Goal: Information Seeking & Learning: Find specific fact

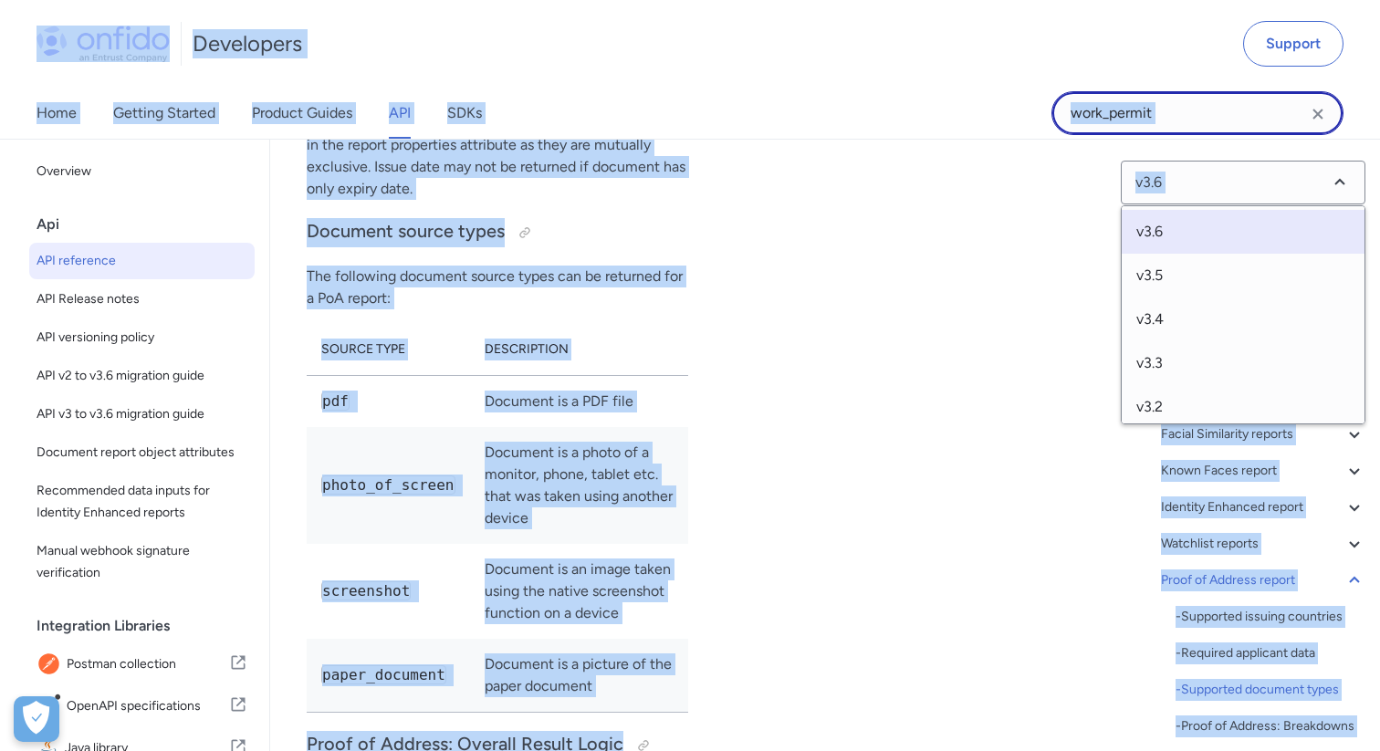
click at [1135, 128] on input "work_permit" at bounding box center [1197, 113] width 292 height 44
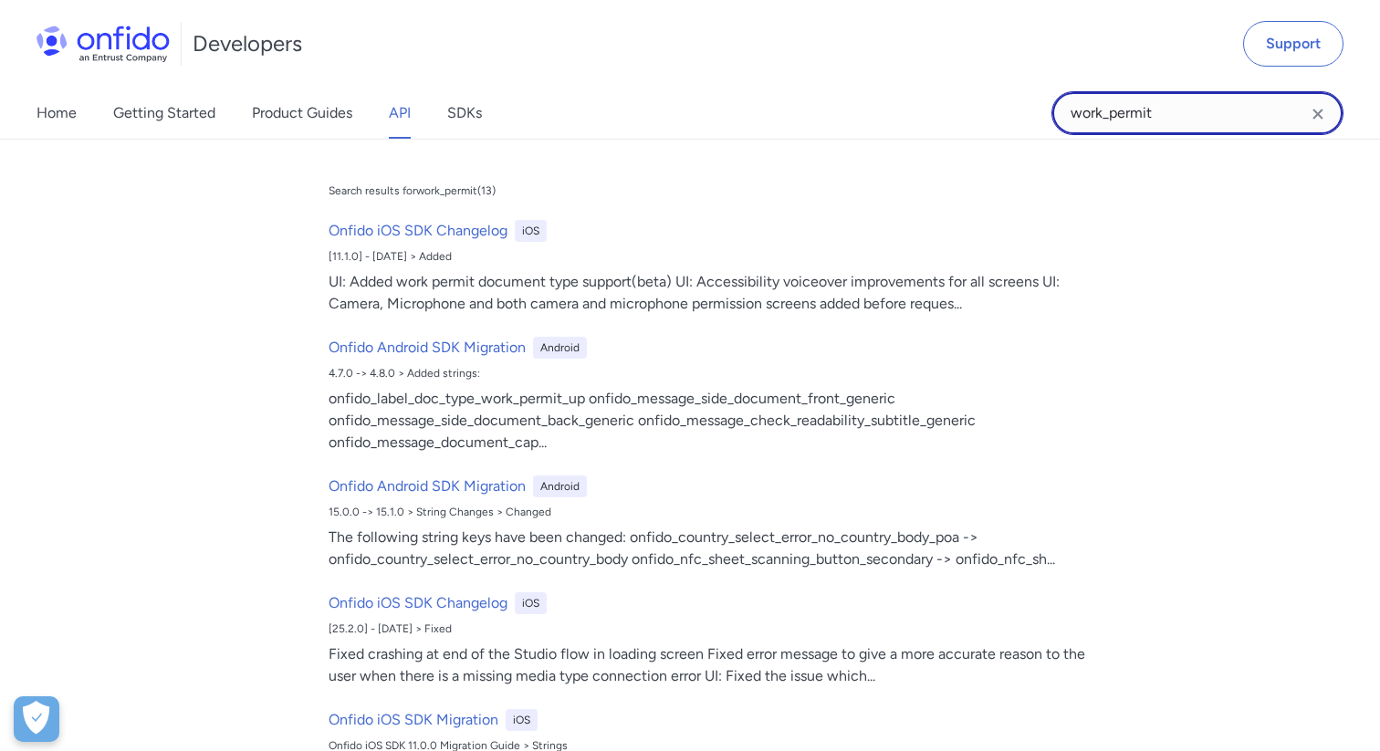
click at [1135, 128] on input "work_permit" at bounding box center [1197, 113] width 292 height 44
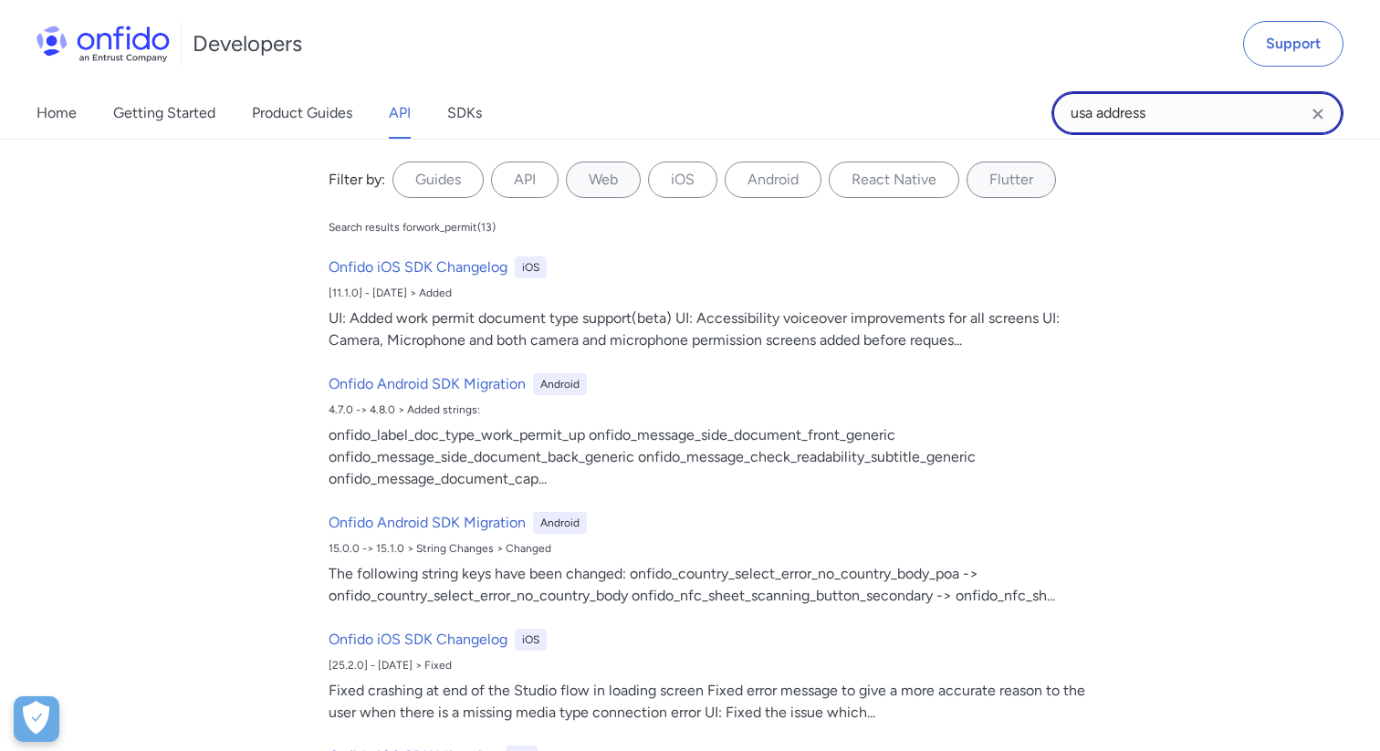
type input "usa address"
click at [1173, 123] on input "usa address" at bounding box center [1197, 113] width 292 height 44
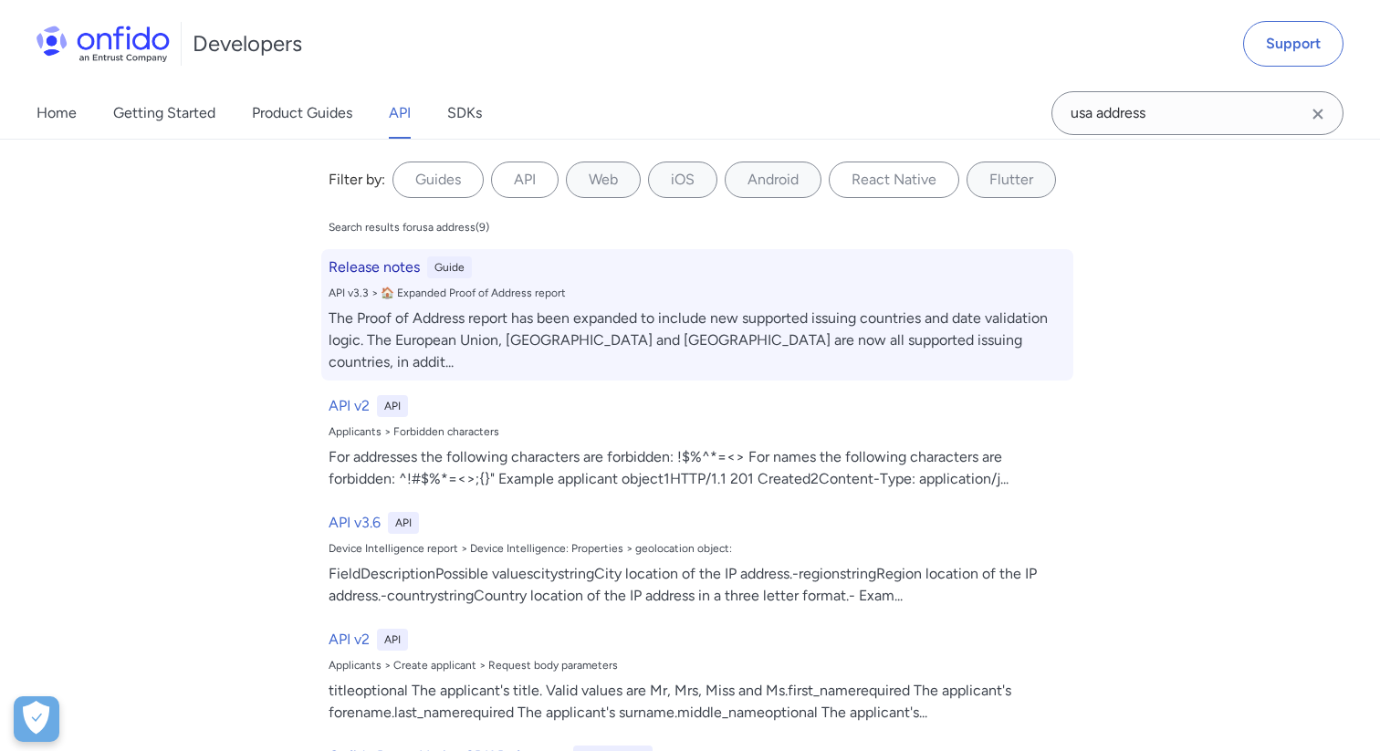
click at [766, 308] on div "The Proof of Address report has been expanded to include new supported issuing …" at bounding box center [697, 341] width 737 height 66
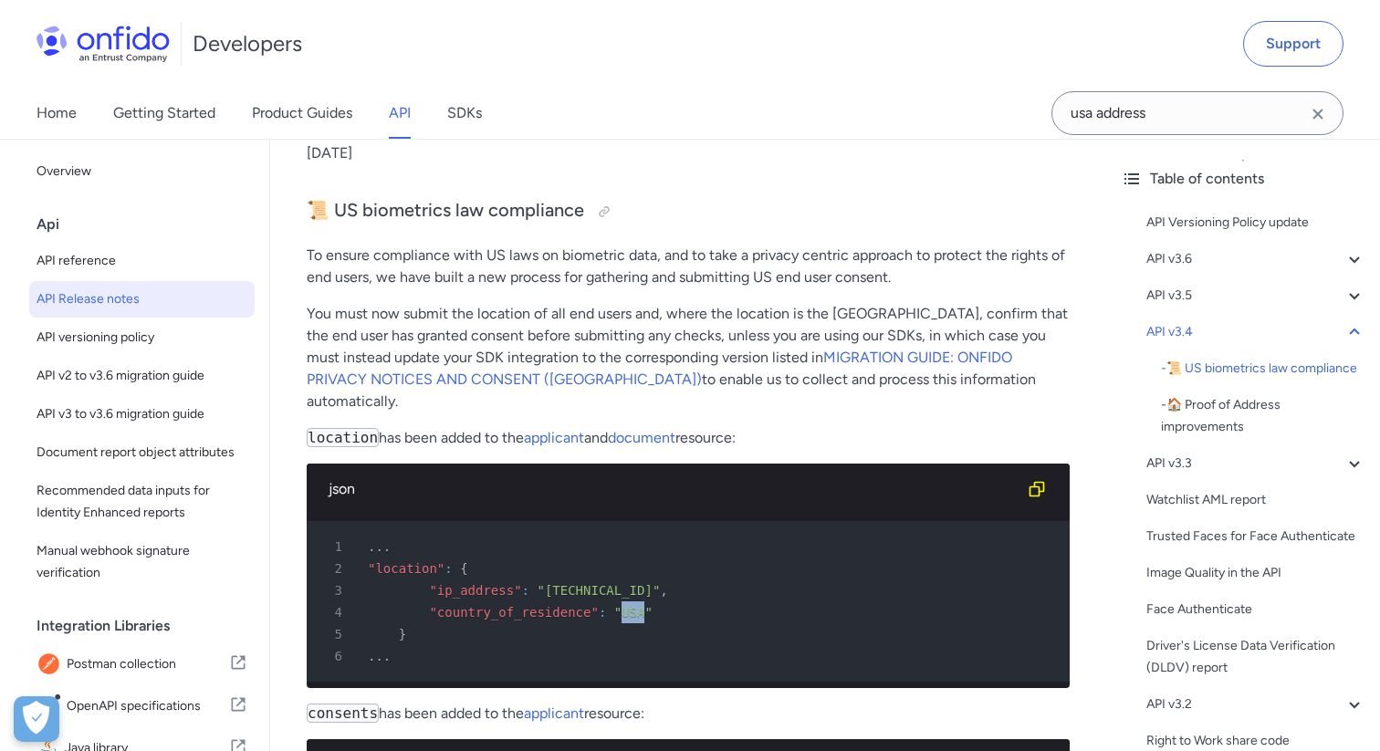
scroll to position [3951, 0]
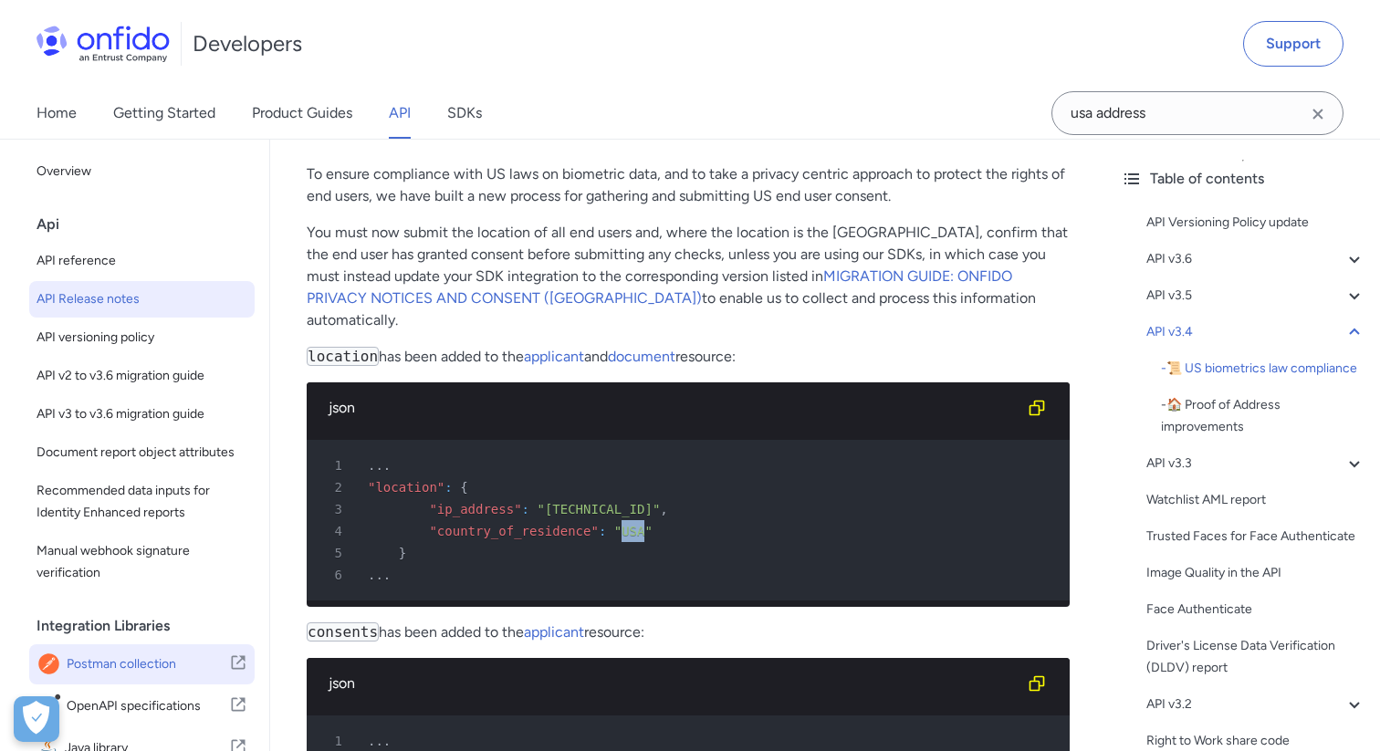
click at [194, 649] on link "Postman collection" at bounding box center [141, 664] width 225 height 40
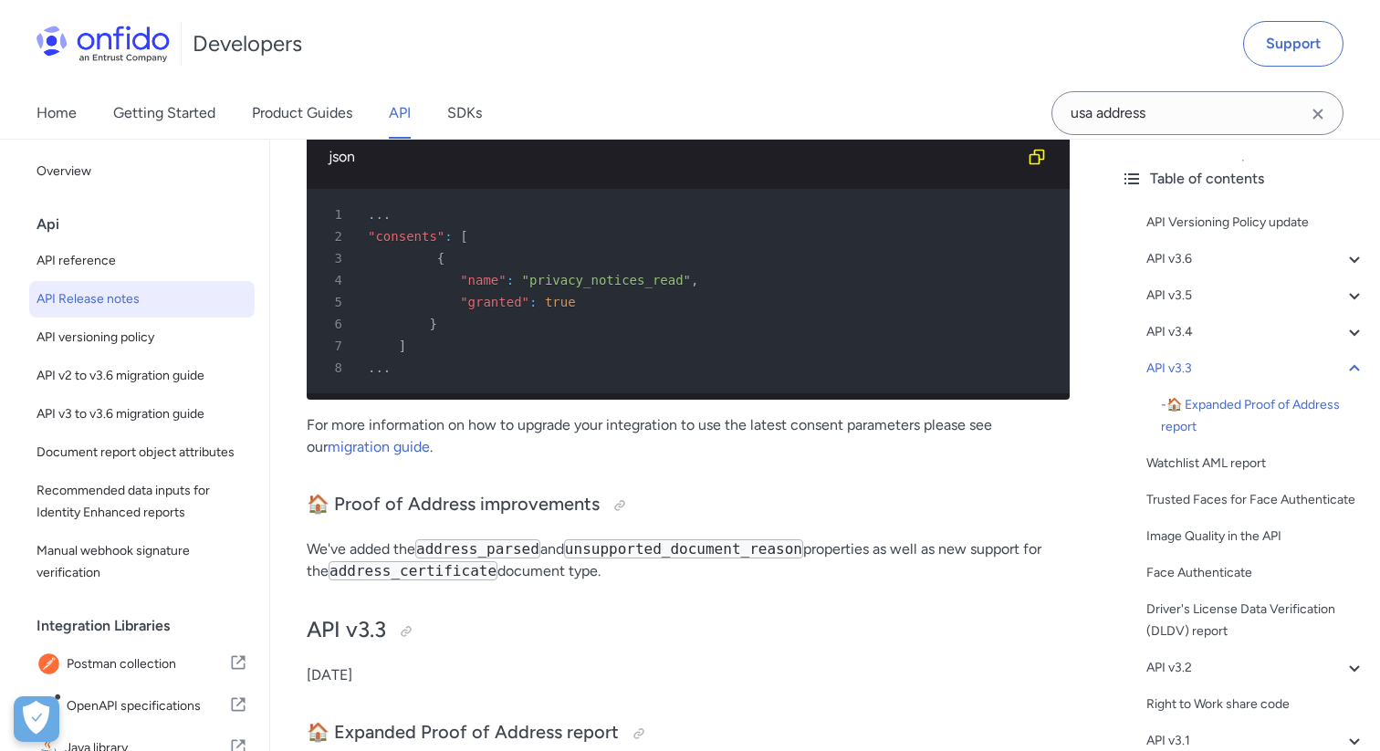
scroll to position [4405, 0]
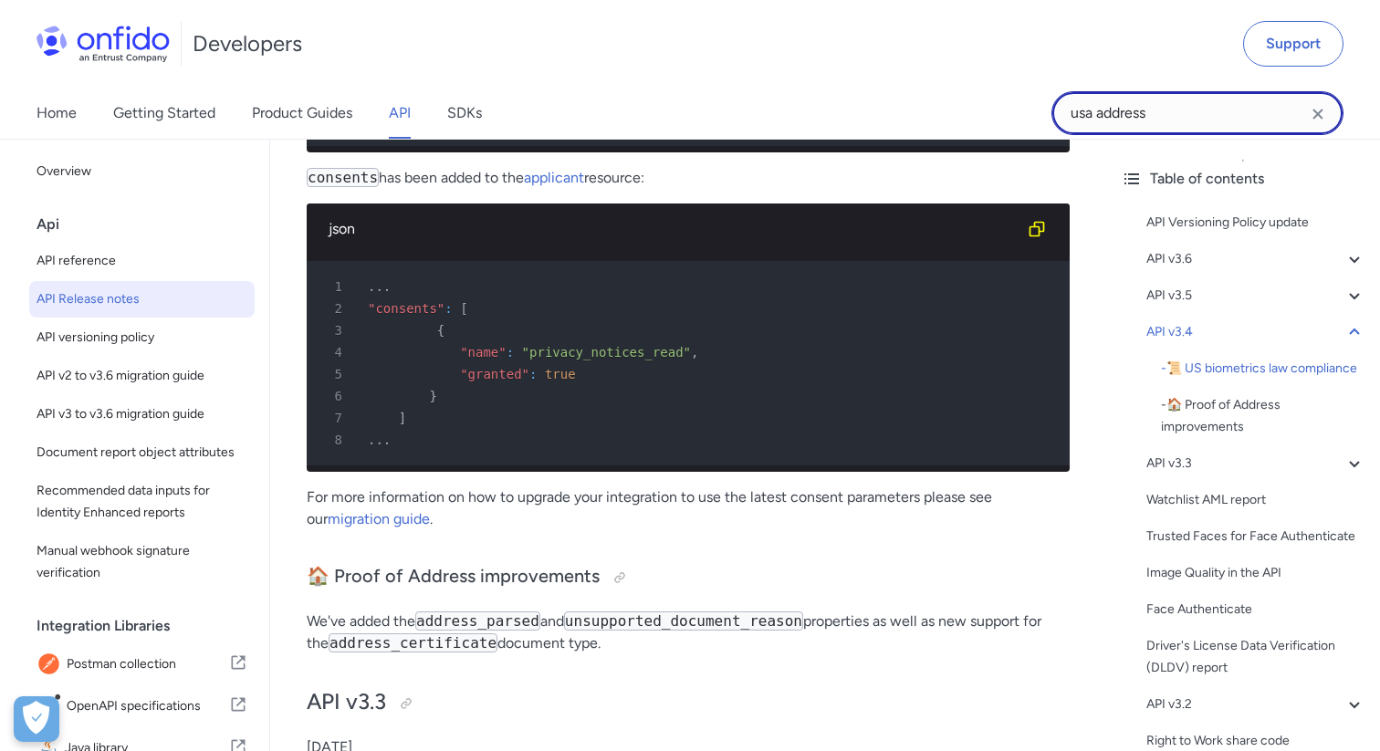
click at [1175, 117] on input "usa address" at bounding box center [1197, 113] width 292 height 44
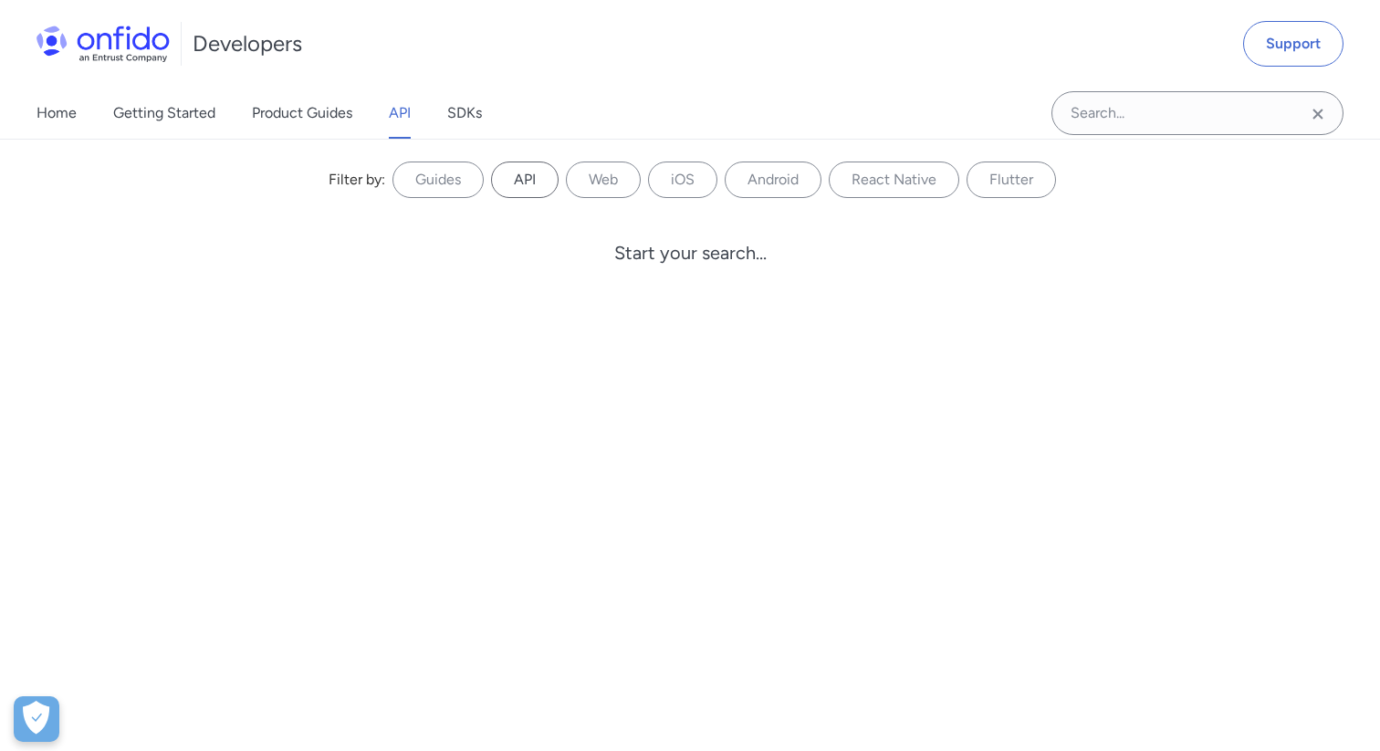
click at [545, 187] on label "API" at bounding box center [525, 180] width 68 height 37
click at [0, 0] on input "API" at bounding box center [0, 0] width 0 height 0
click at [1077, 122] on input "Onfido search input field" at bounding box center [1197, 113] width 292 height 44
click at [1165, 126] on input "Onfido search input field" at bounding box center [1197, 113] width 292 height 44
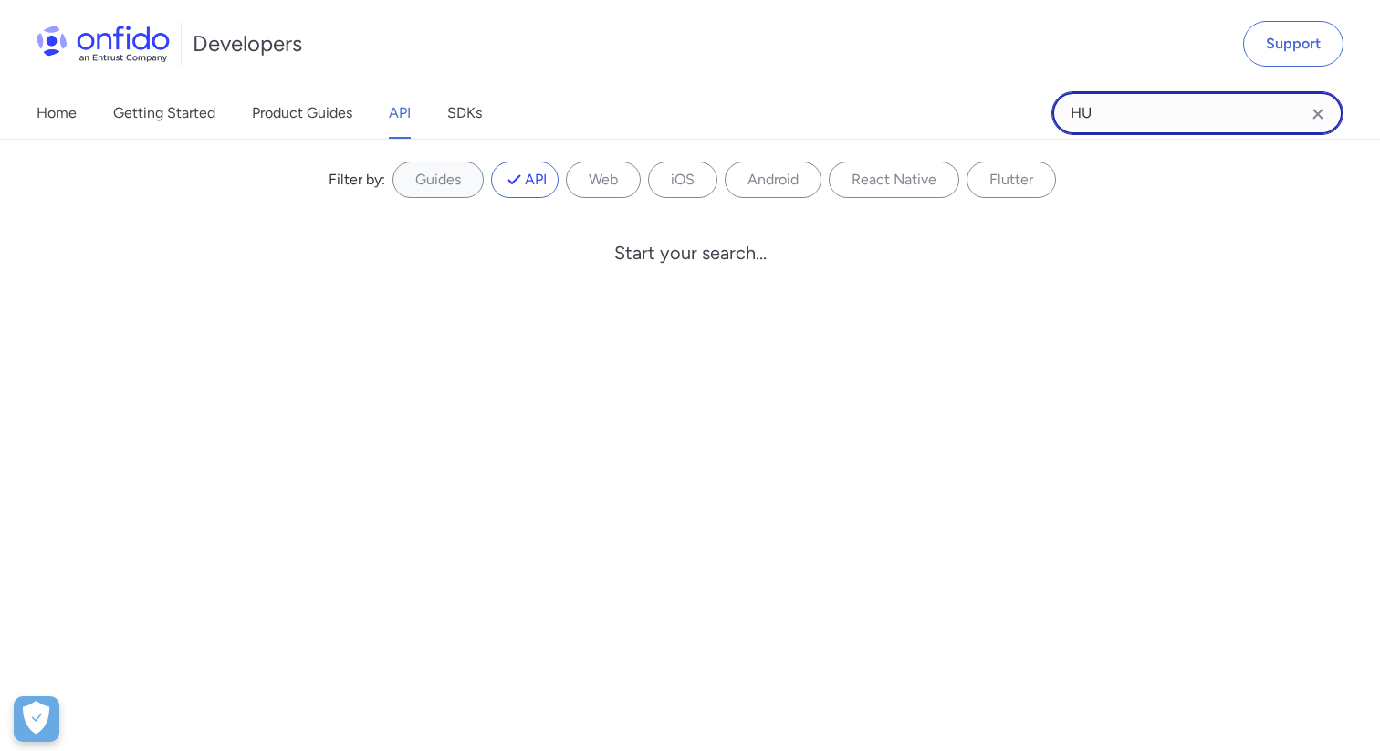
type input "H"
type input "USA address"
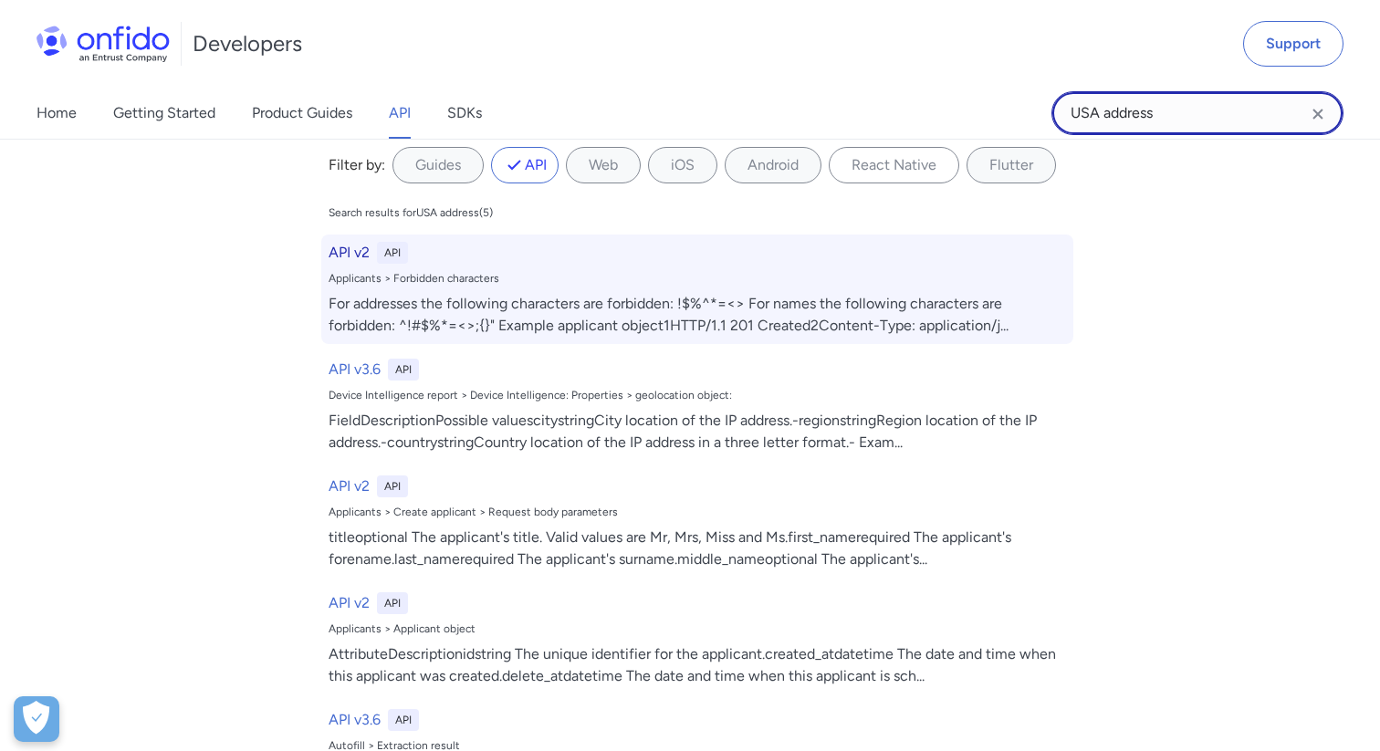
scroll to position [26, 0]
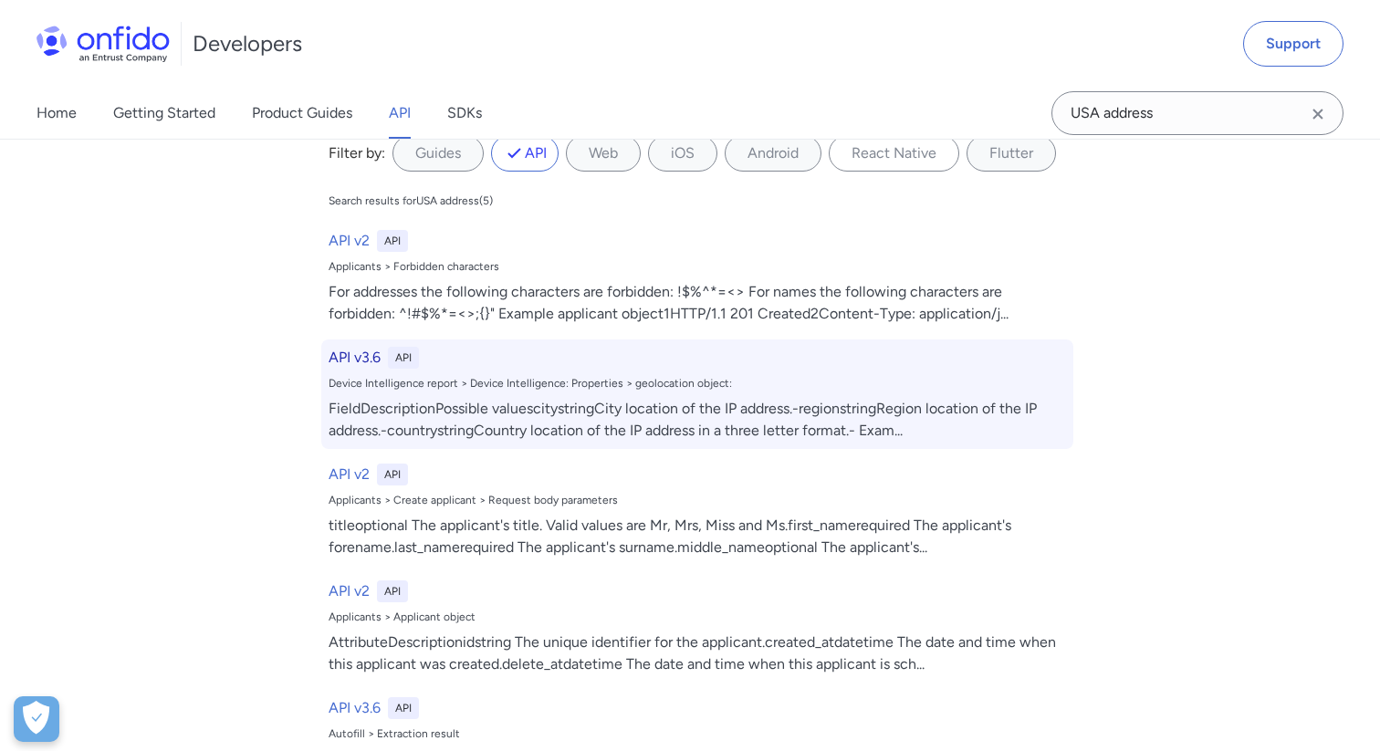
click at [786, 415] on div "FieldDescriptionPossible valuescitystringCity location of the IP address.-regio…" at bounding box center [697, 420] width 737 height 44
select select "http"
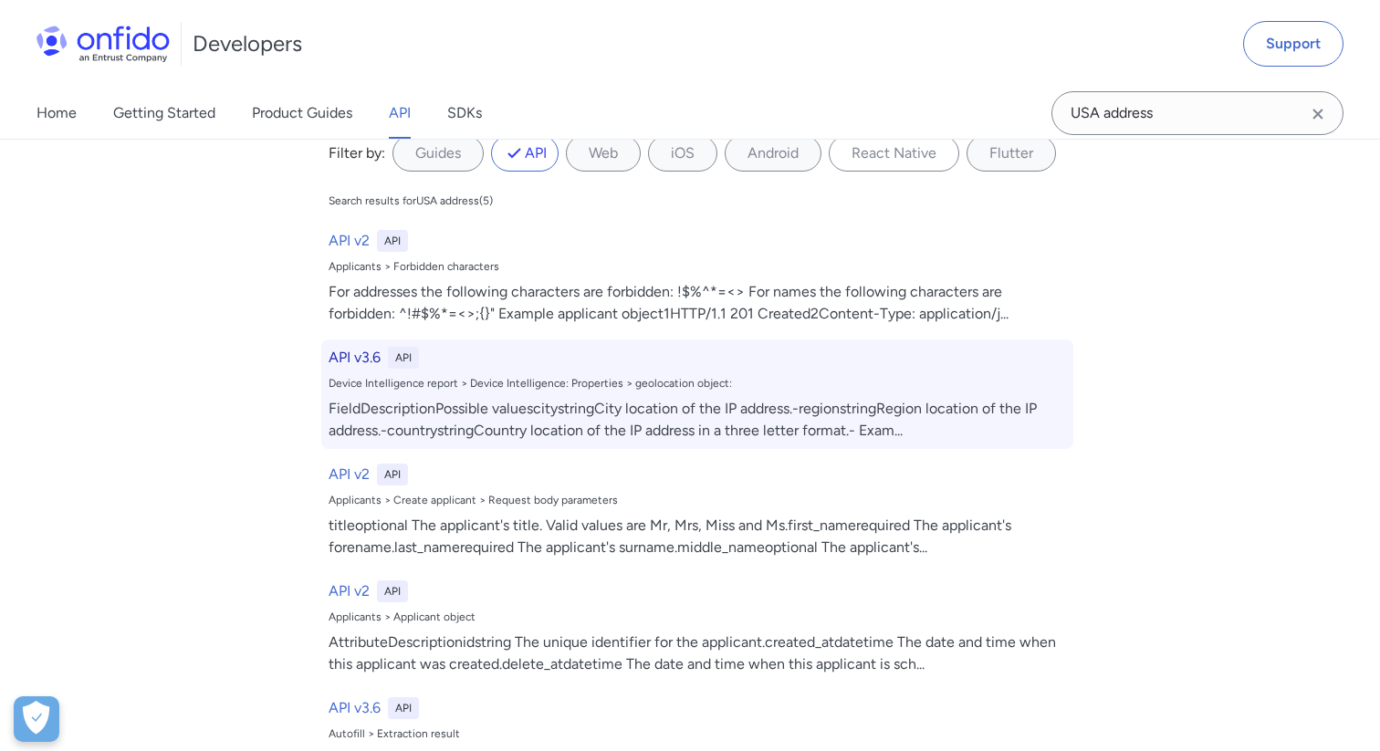
select select "http"
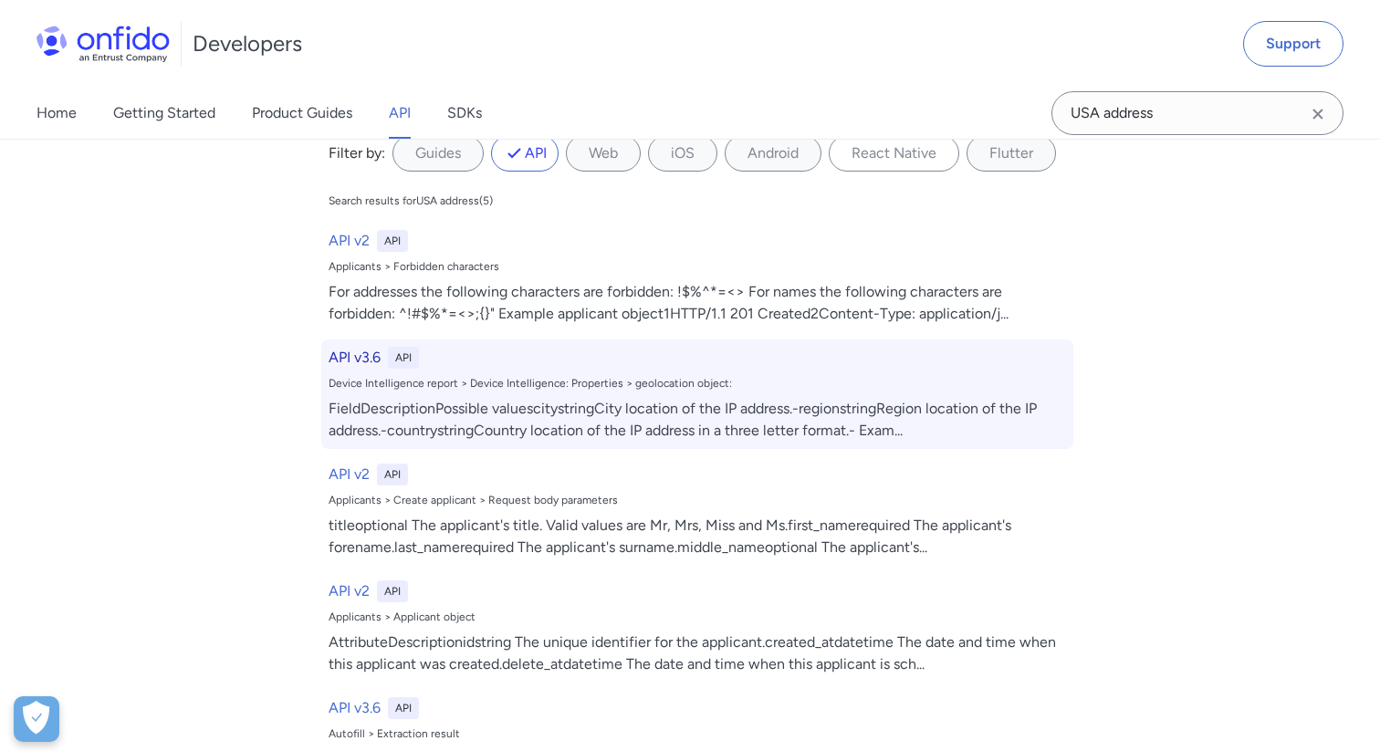
select select "http"
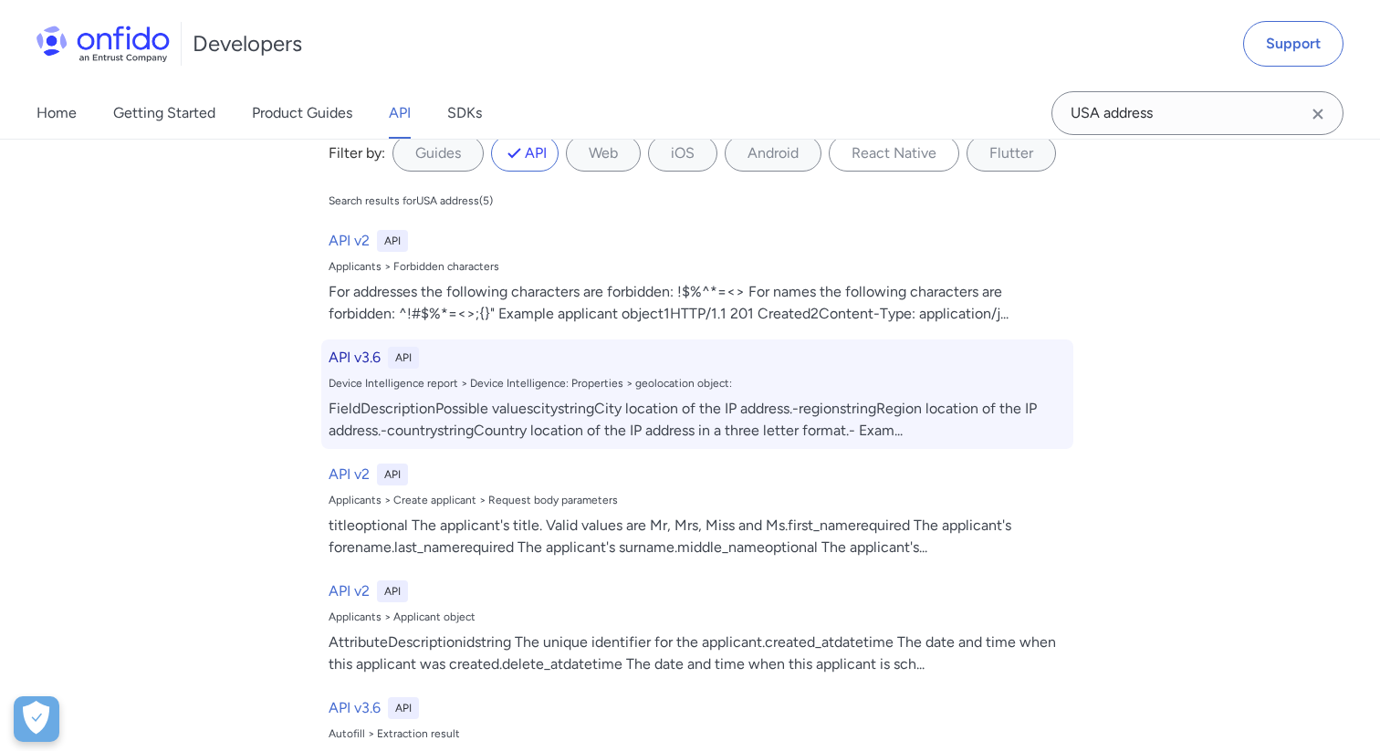
select select "http"
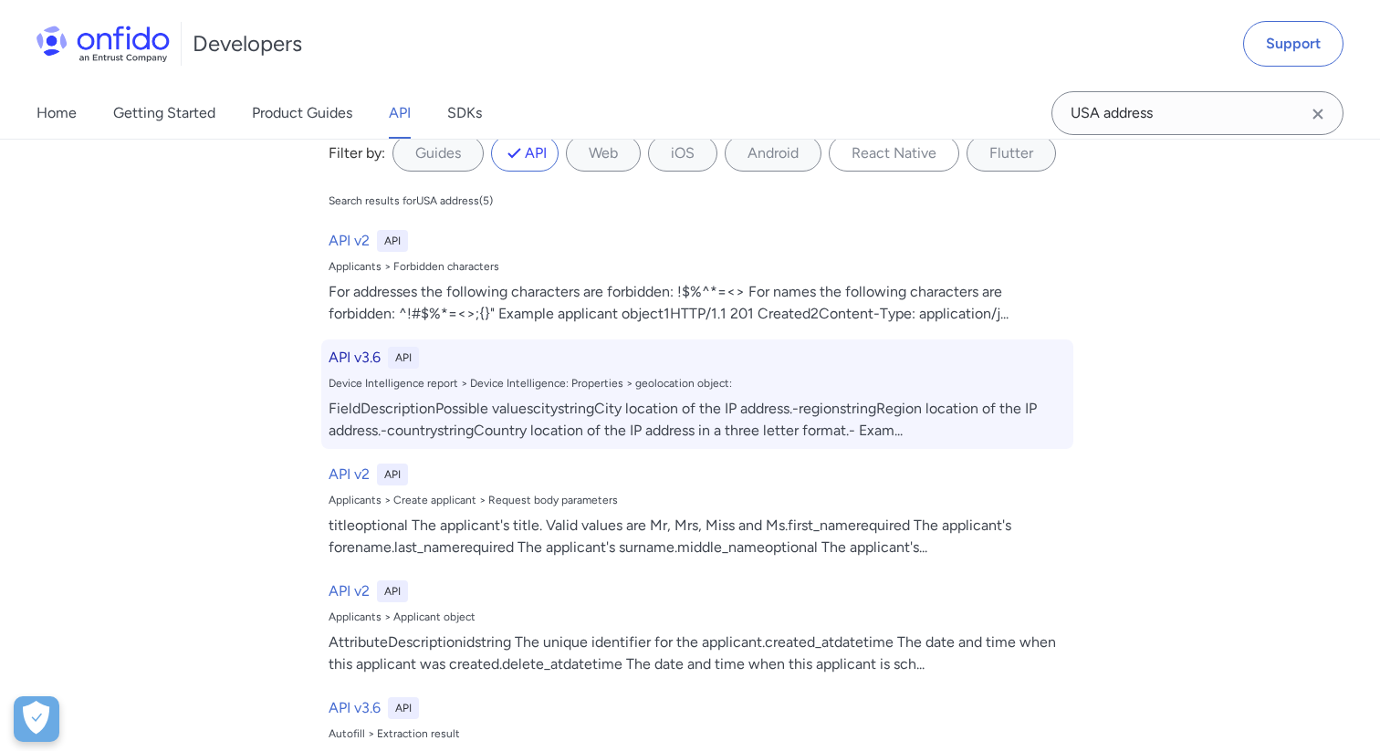
select select "http"
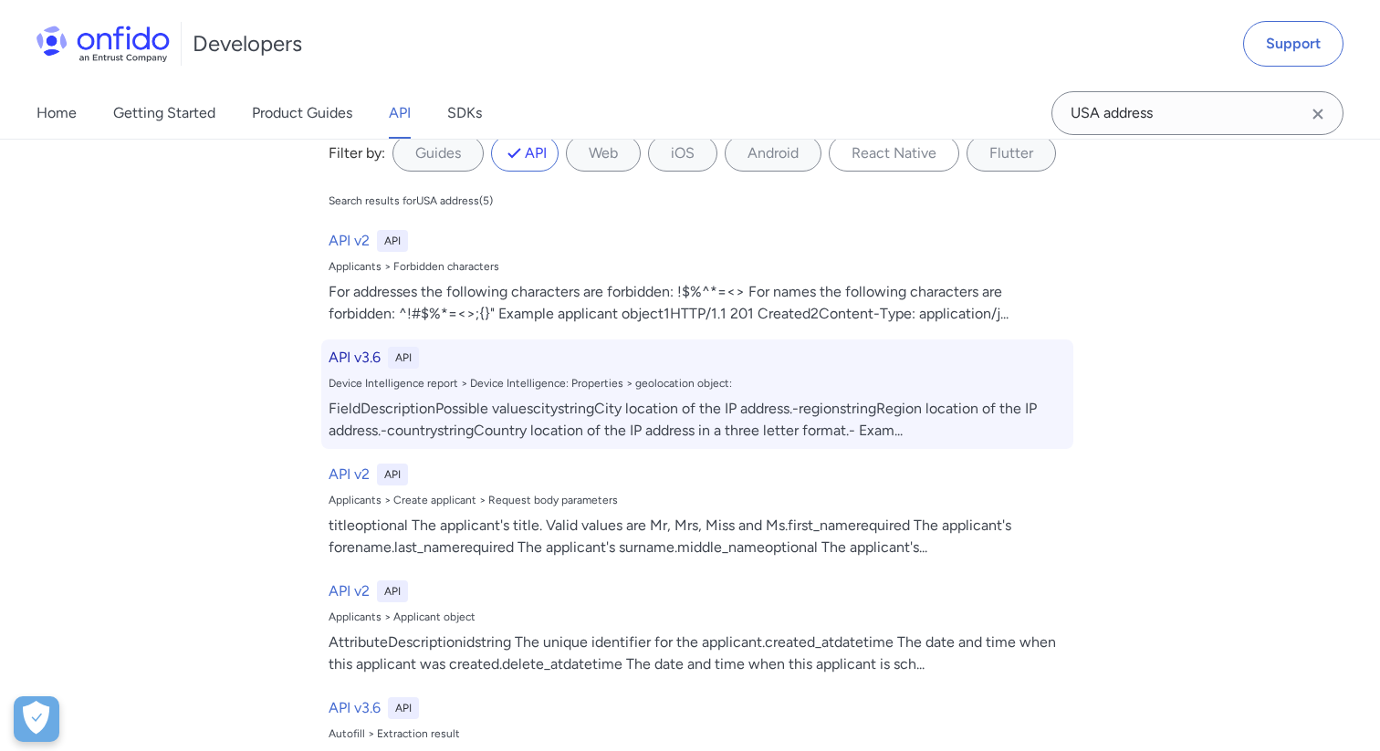
select select "http"
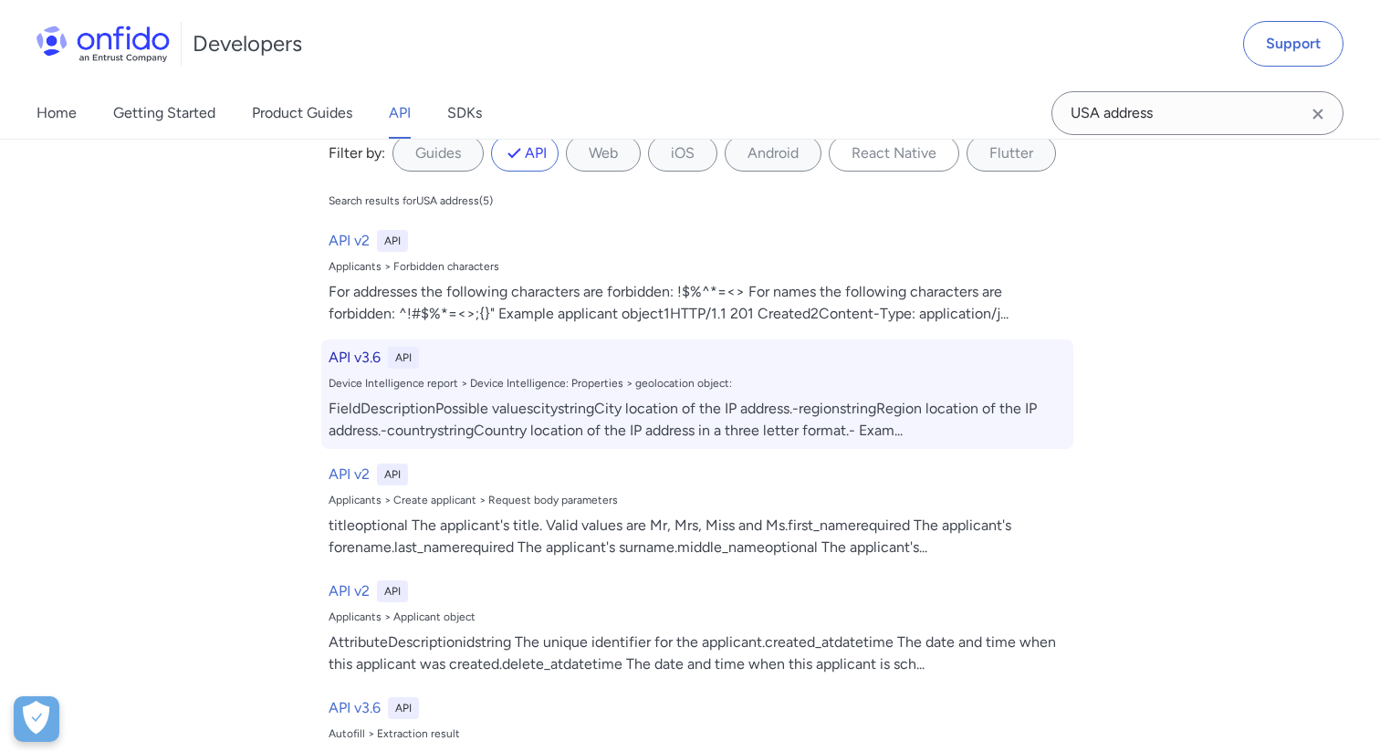
select select "http"
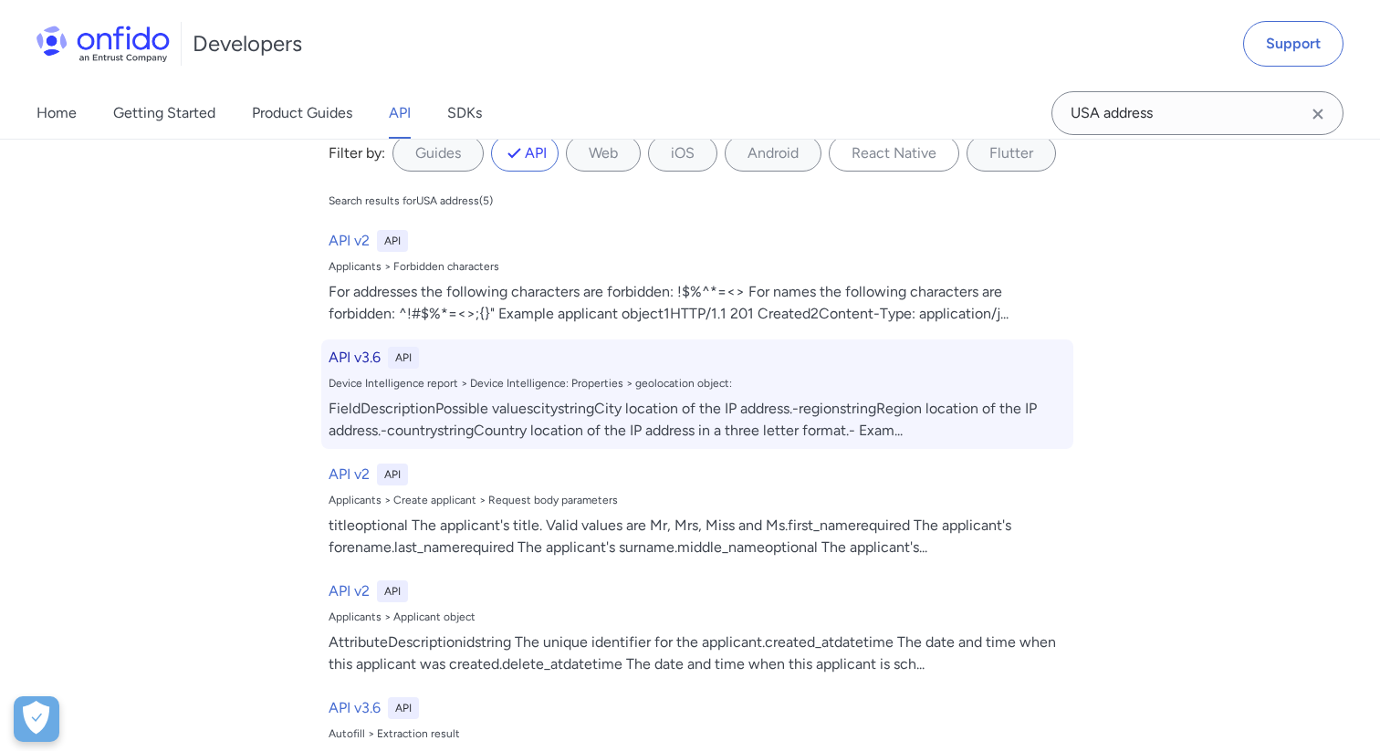
select select "http"
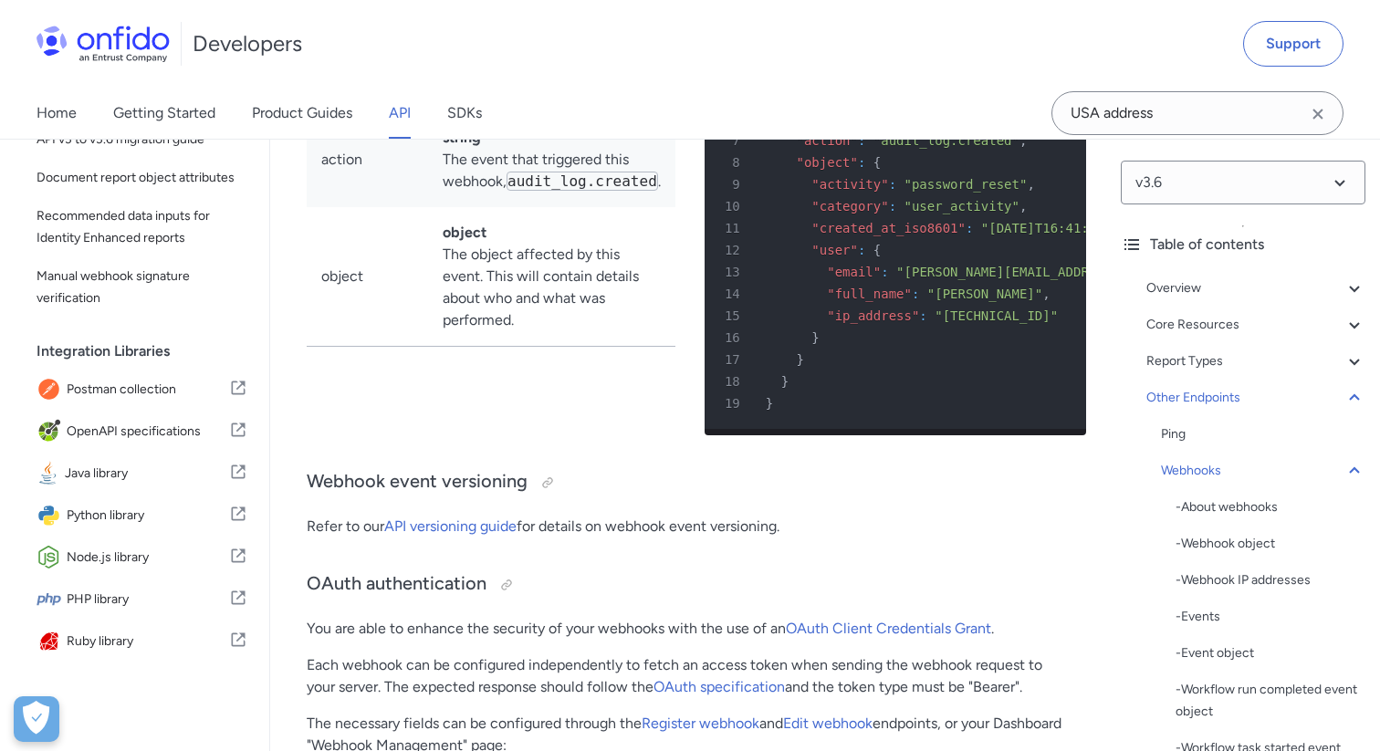
scroll to position [168665, 0]
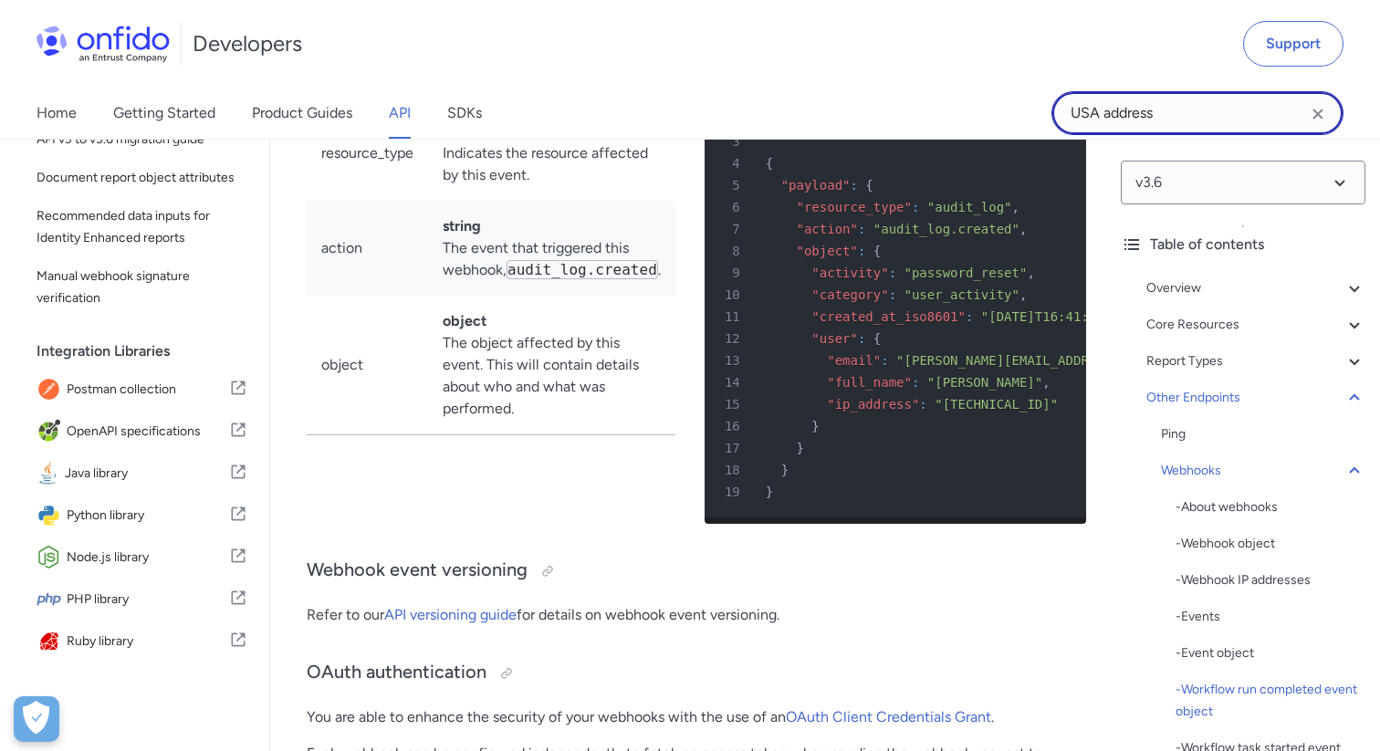
click at [1124, 117] on input "USA address" at bounding box center [1197, 113] width 292 height 44
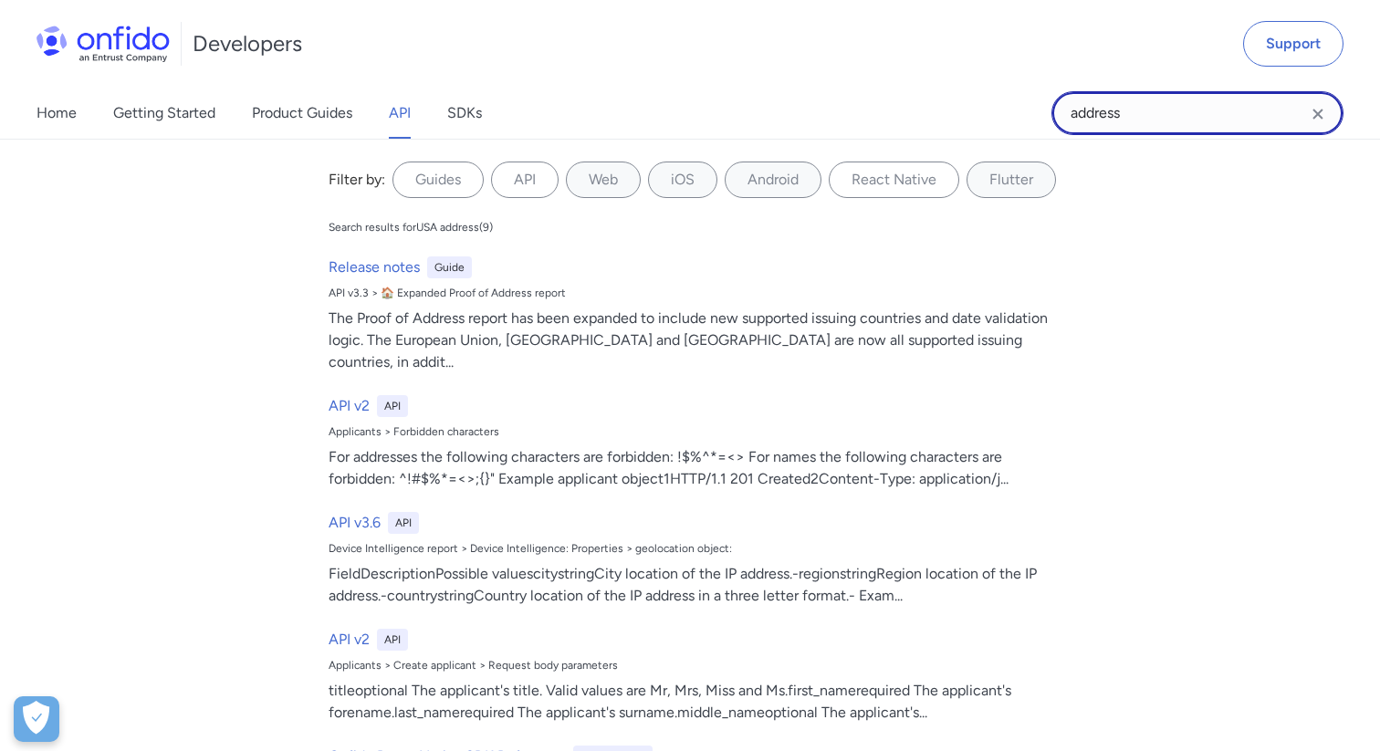
type input "address"
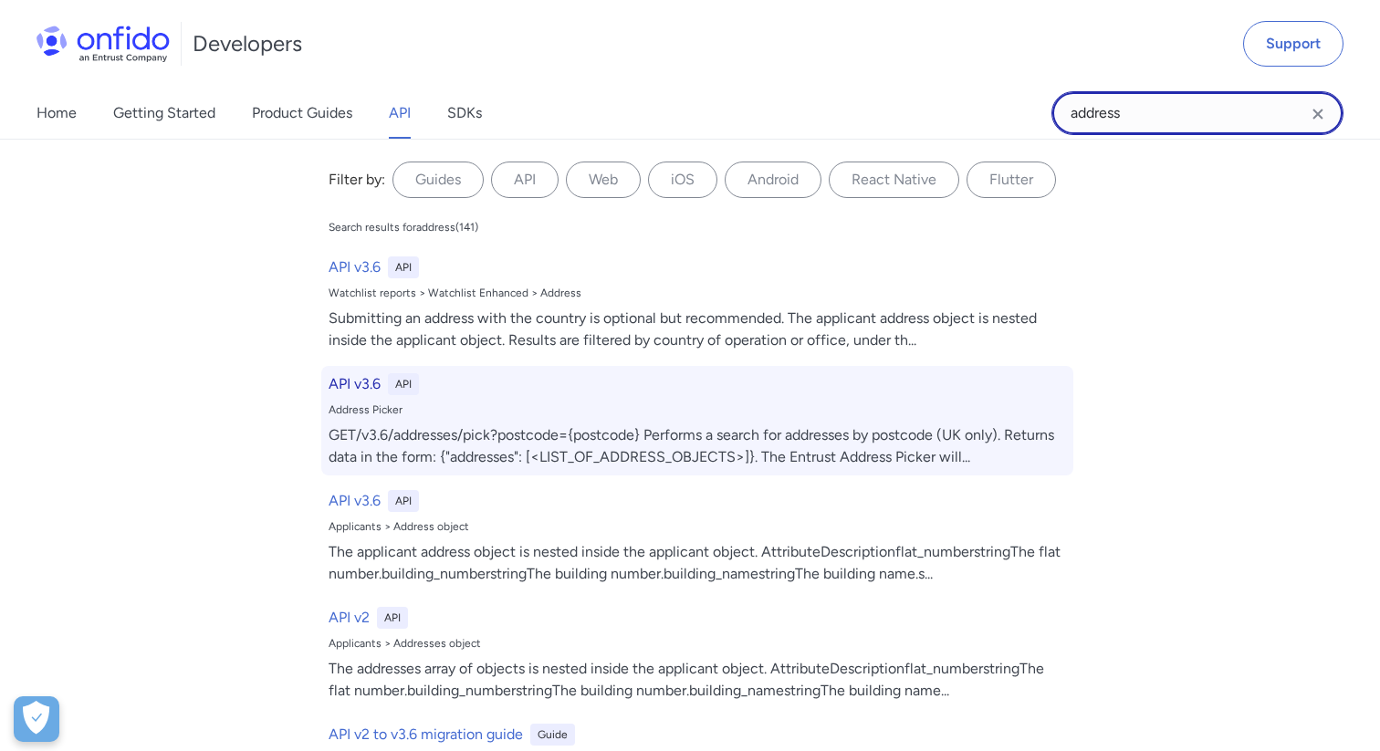
scroll to position [168423, 0]
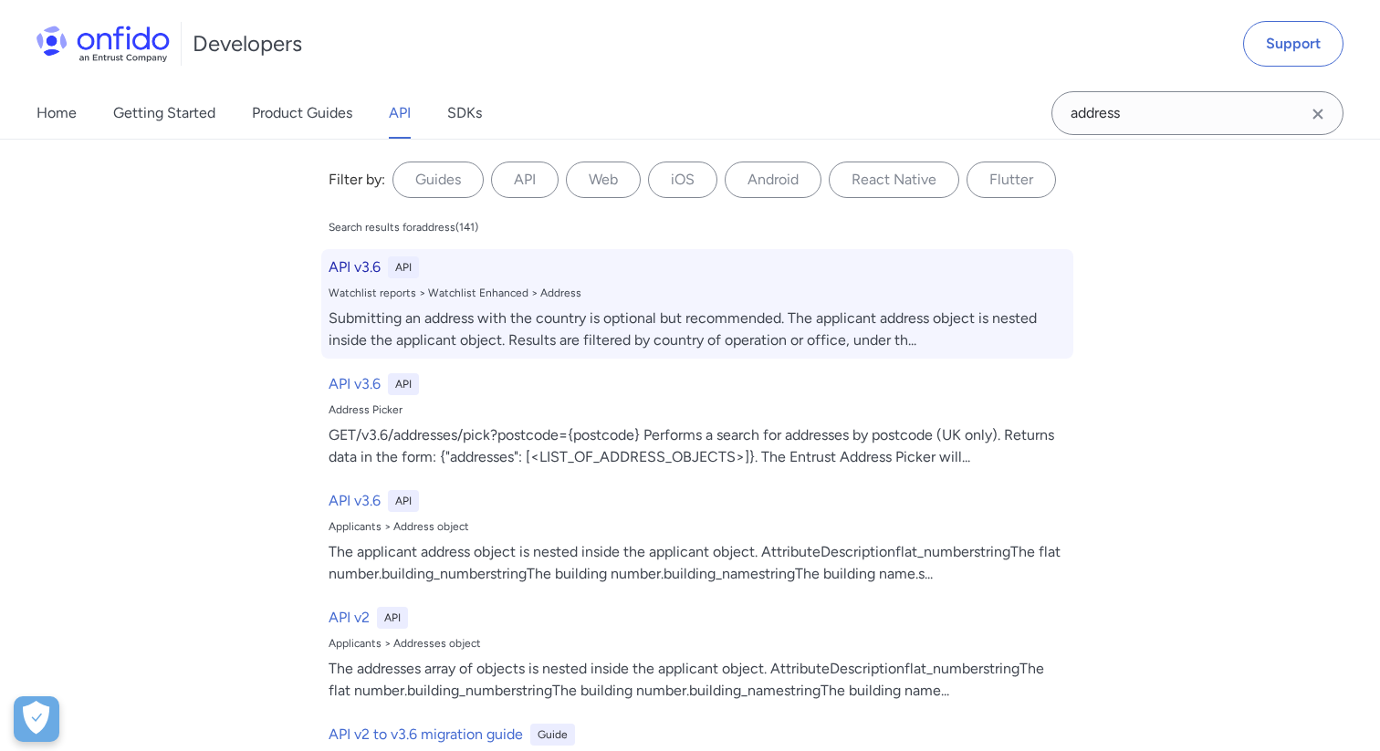
click at [676, 331] on div "Submitting an address with the country is optional but recommended. The applica…" at bounding box center [697, 330] width 737 height 44
click at [668, 326] on div "Submitting an address with the country is optional but recommended. The applica…" at bounding box center [697, 330] width 737 height 44
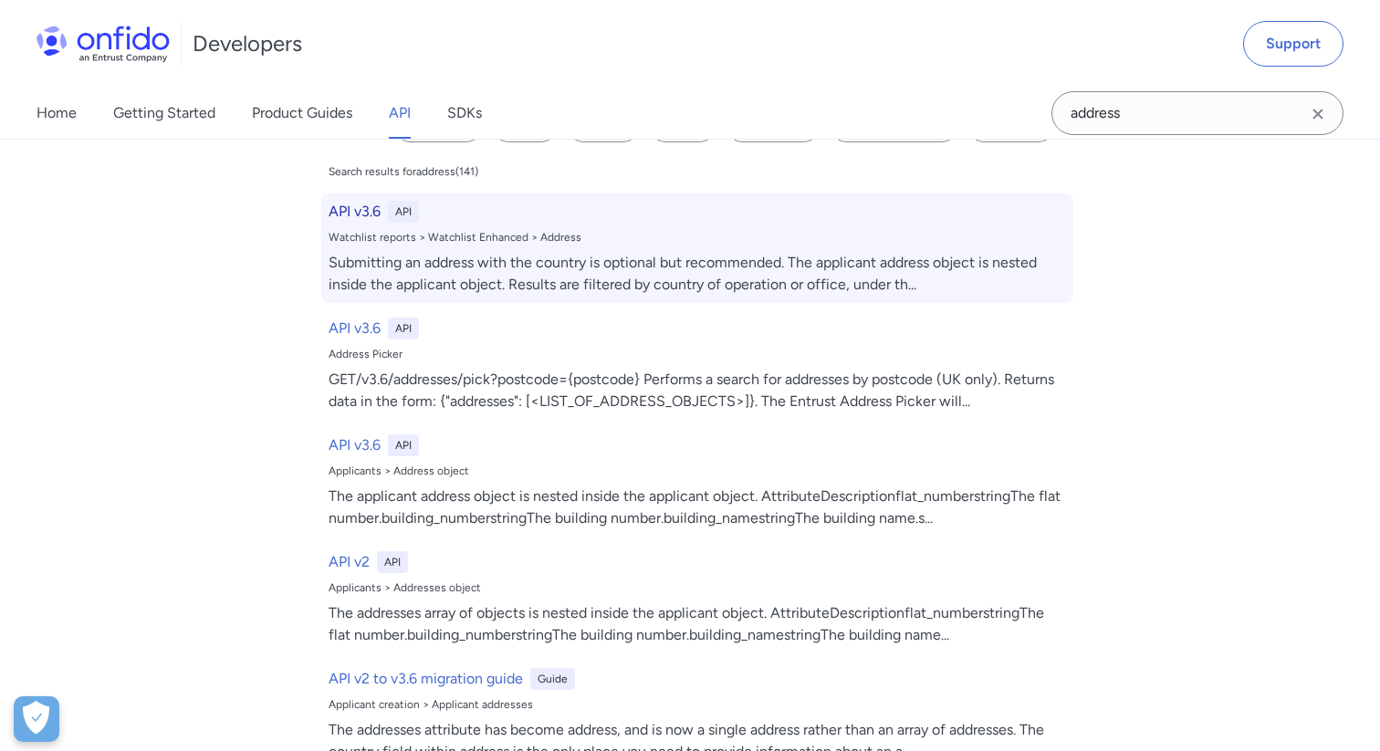
scroll to position [23, 0]
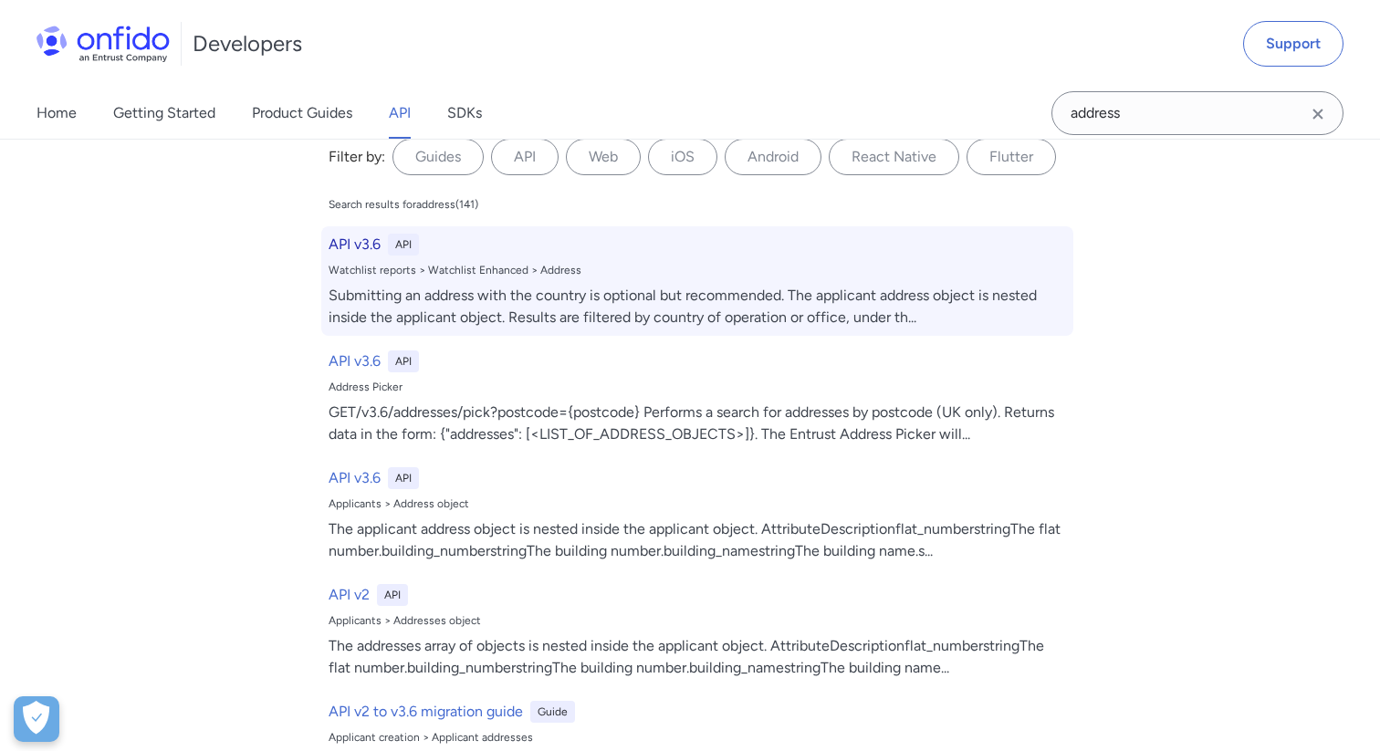
click at [390, 246] on div "API" at bounding box center [403, 245] width 31 height 22
click at [378, 277] on div "API v3.6 API Watchlist reports > Watchlist Enhanced > Address Submitting an add…" at bounding box center [697, 281] width 752 height 110
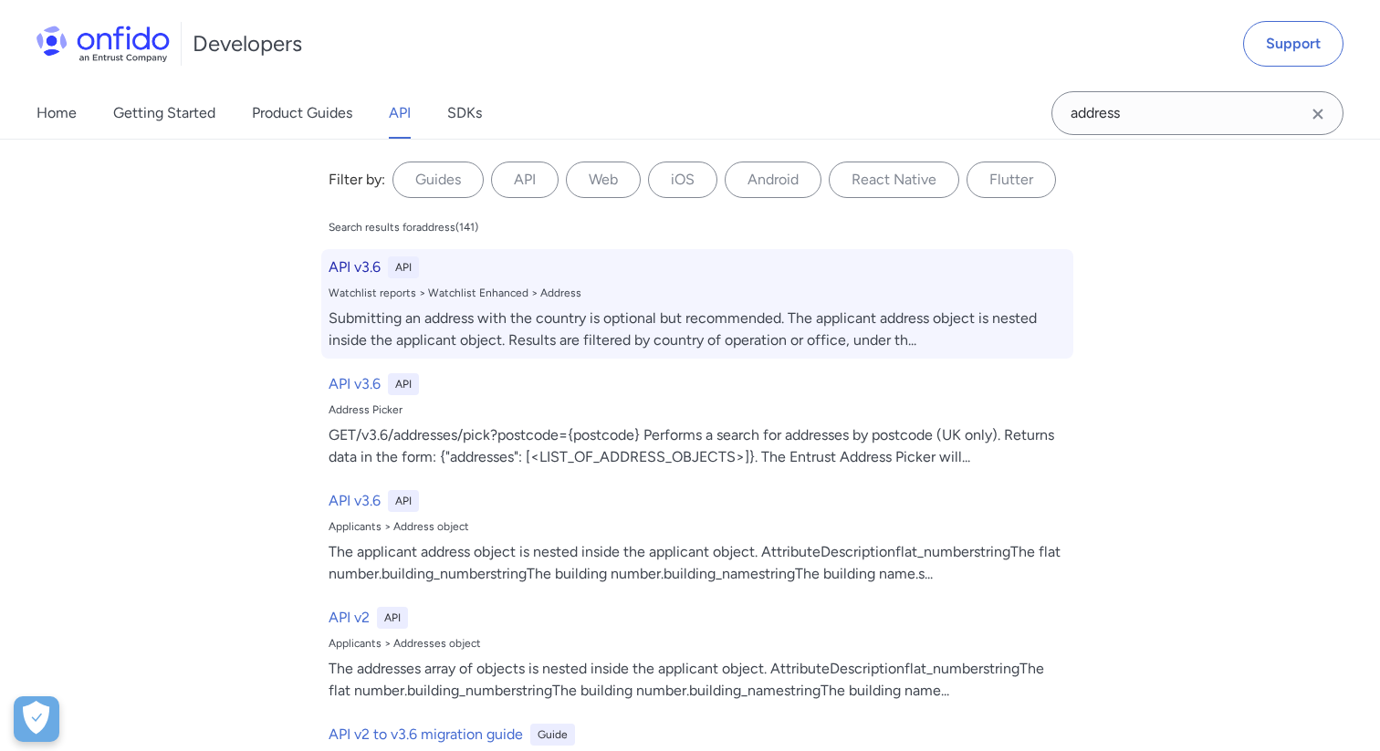
click at [622, 350] on div "Submitting an address with the country is optional but recommended. The applica…" at bounding box center [697, 330] width 737 height 44
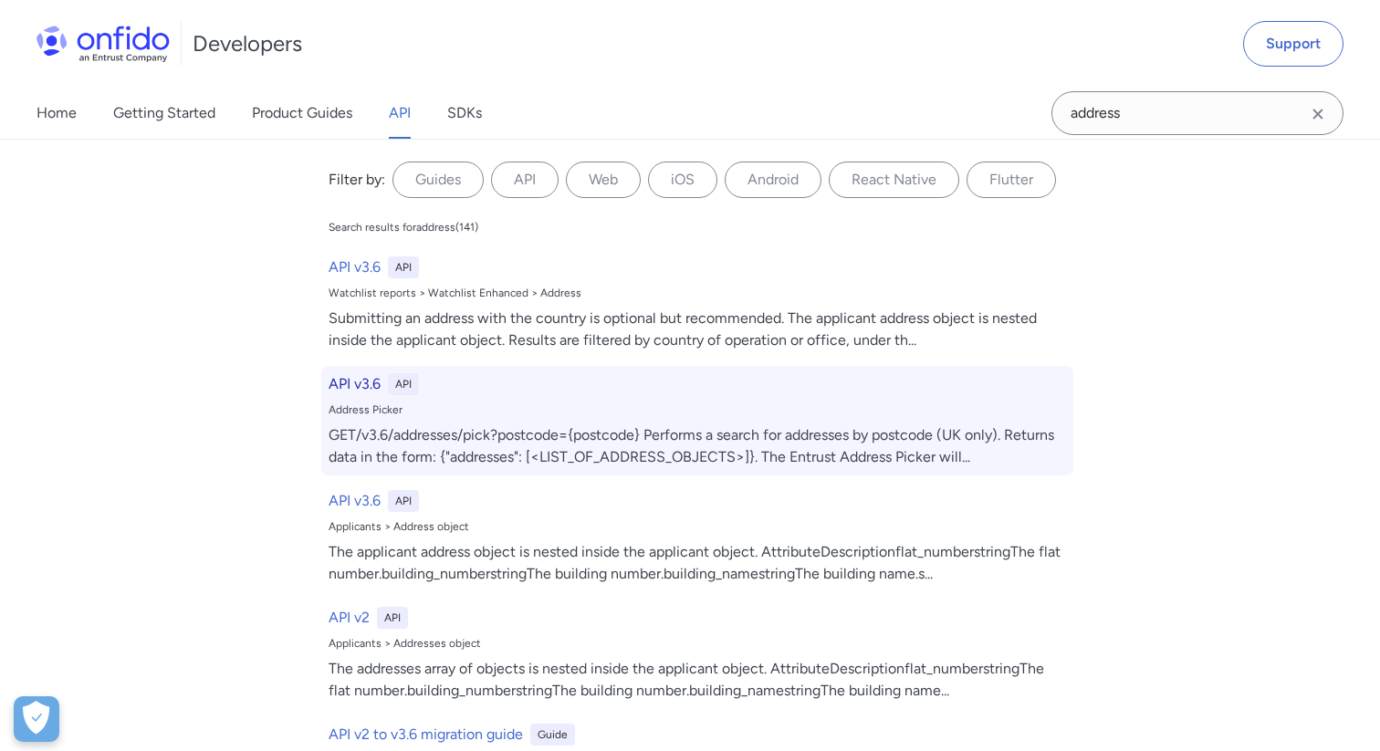
click at [661, 422] on div "API v3.6 API Address Picker GET/v3.6/addresses/pick?postcode={postcode} Perform…" at bounding box center [697, 421] width 752 height 110
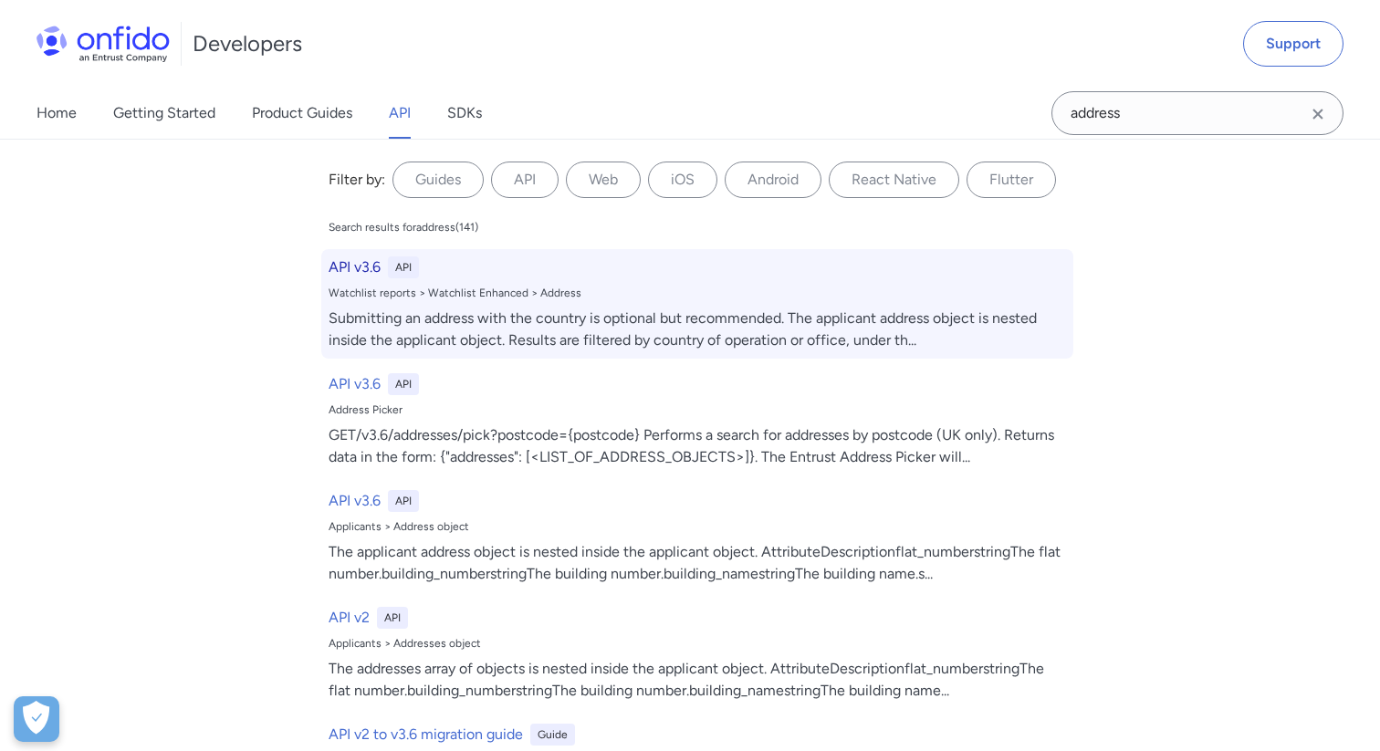
click at [642, 296] on div "Watchlist reports > Watchlist Enhanced > Address" at bounding box center [697, 293] width 737 height 15
click at [486, 277] on div "API v3.6 API" at bounding box center [697, 267] width 737 height 22
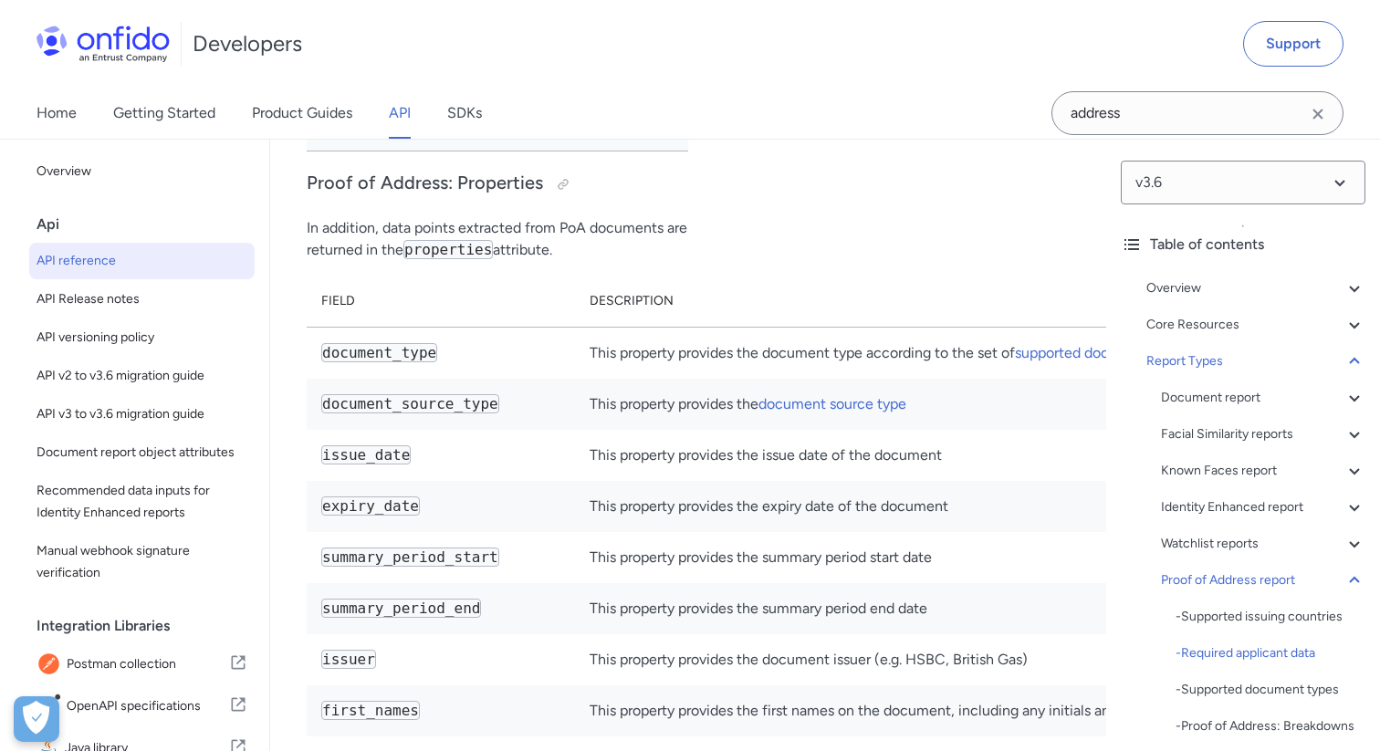
scroll to position [137421, 0]
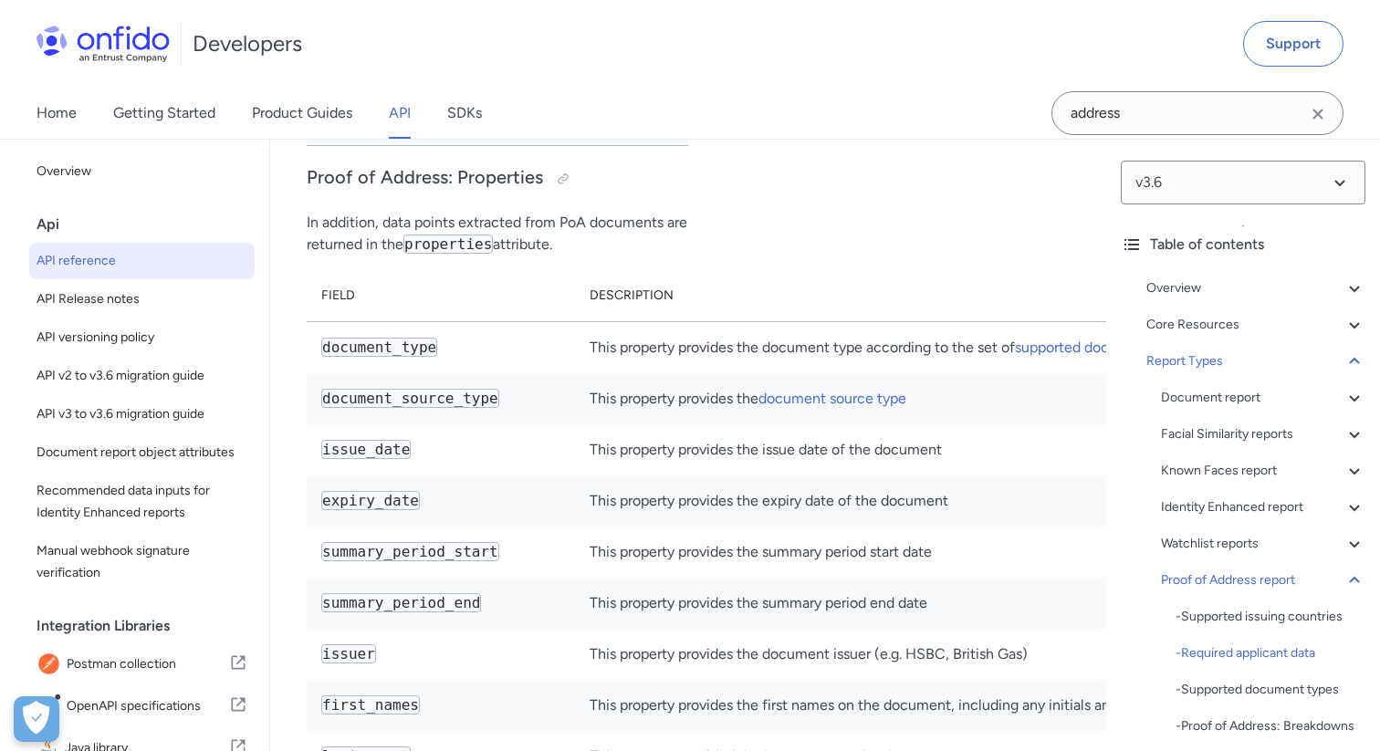
drag, startPoint x: 312, startPoint y: 333, endPoint x: 454, endPoint y: 334, distance: 141.5
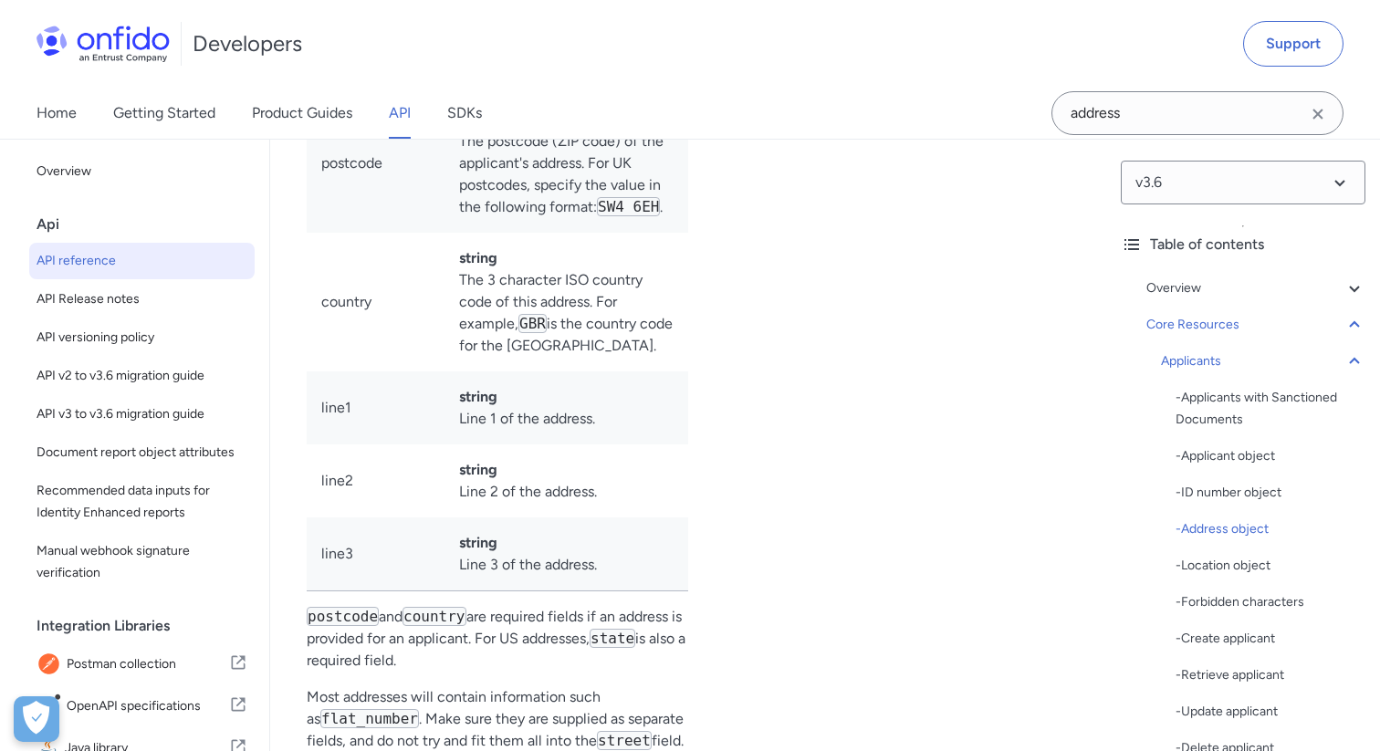
scroll to position [23341, 0]
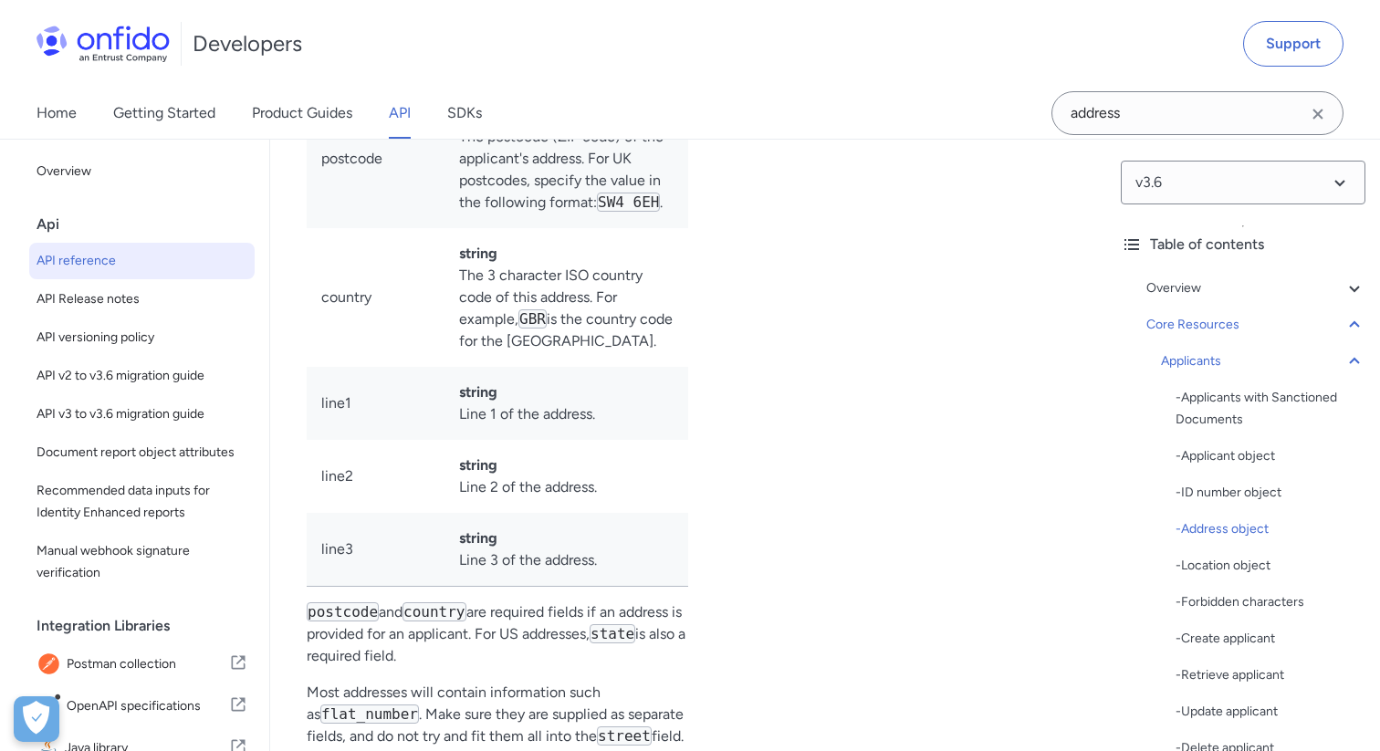
drag, startPoint x: 458, startPoint y: 458, endPoint x: 544, endPoint y: 541, distance: 119.4
click at [544, 89] on td "string The address state. US states must use the USPS abbreviation (see also IS…" at bounding box center [566, 9] width 244 height 161
click at [580, 89] on td "string The address state. US states must use the USPS abbreviation (see also IS…" at bounding box center [566, 9] width 244 height 161
click at [612, 28] on link "ISO 3166-2:US" at bounding box center [565, 19] width 96 height 17
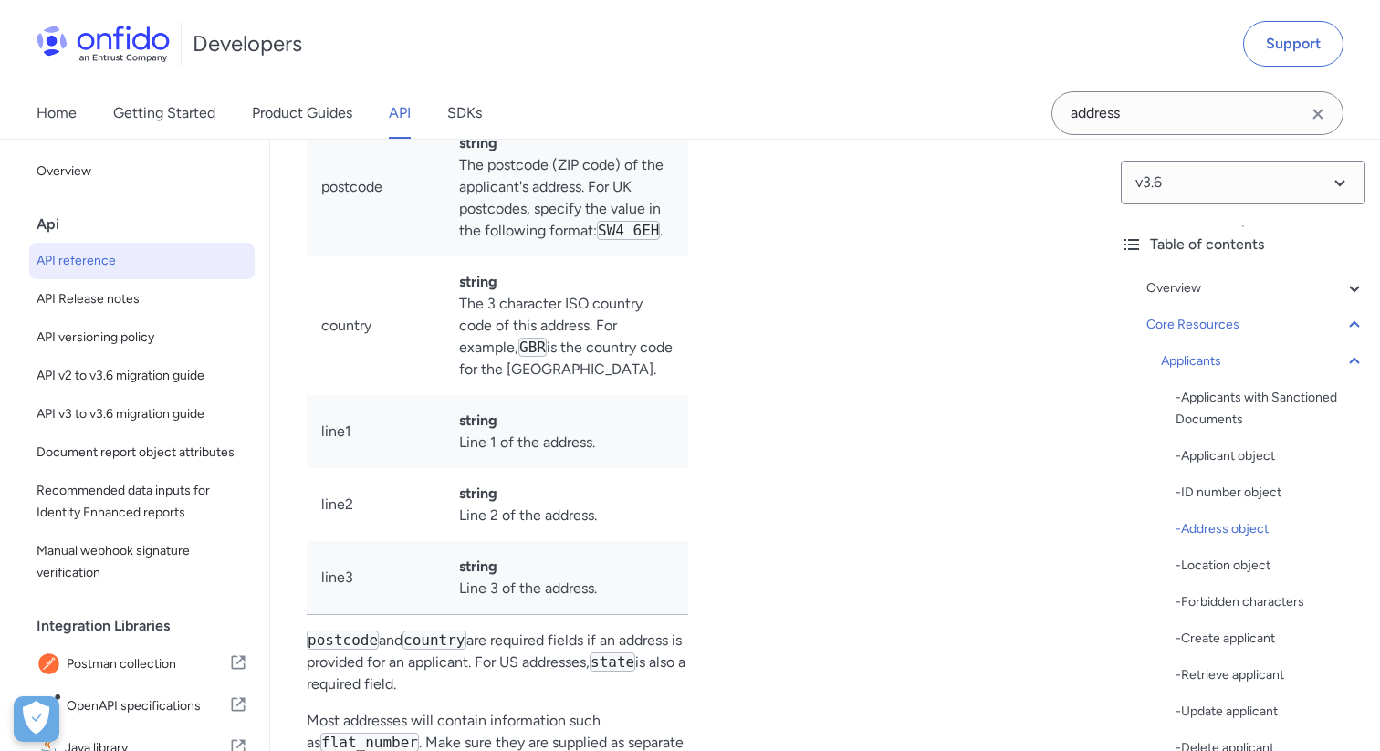
drag, startPoint x: 523, startPoint y: 509, endPoint x: 574, endPoint y: 510, distance: 51.1
click at [574, 118] on td "string The address state. US states must use the USPS abbreviation (see also IS…" at bounding box center [566, 37] width 244 height 161
copy td "The address state. US states must use the USPS abbreviation (see also ISO 3166-…"
drag, startPoint x: 458, startPoint y: 486, endPoint x: 592, endPoint y: 575, distance: 161.2
click at [592, 118] on td "string The address state. US states must use the USPS abbreviation (see also IS…" at bounding box center [566, 37] width 244 height 161
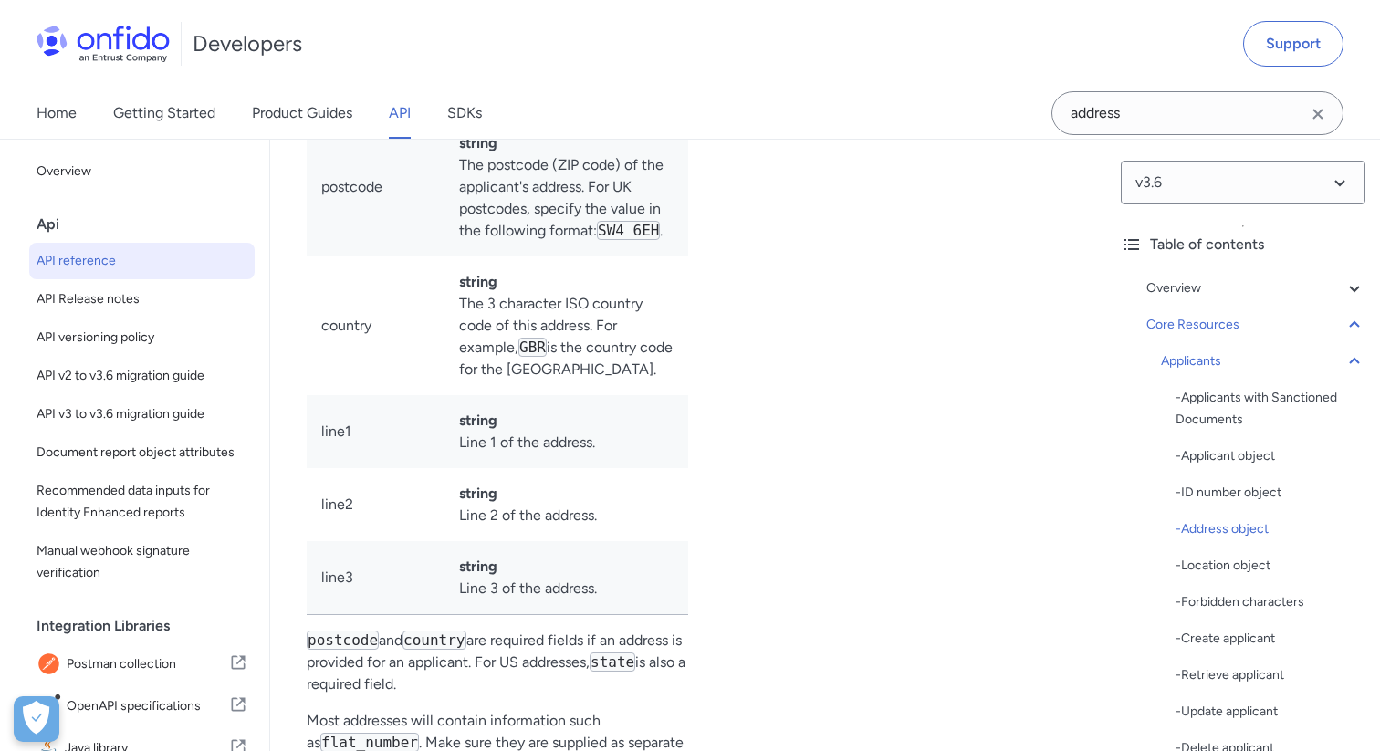
click at [526, 118] on td "string The address state. US states must use the USPS abbreviation (see also IS…" at bounding box center [566, 37] width 244 height 161
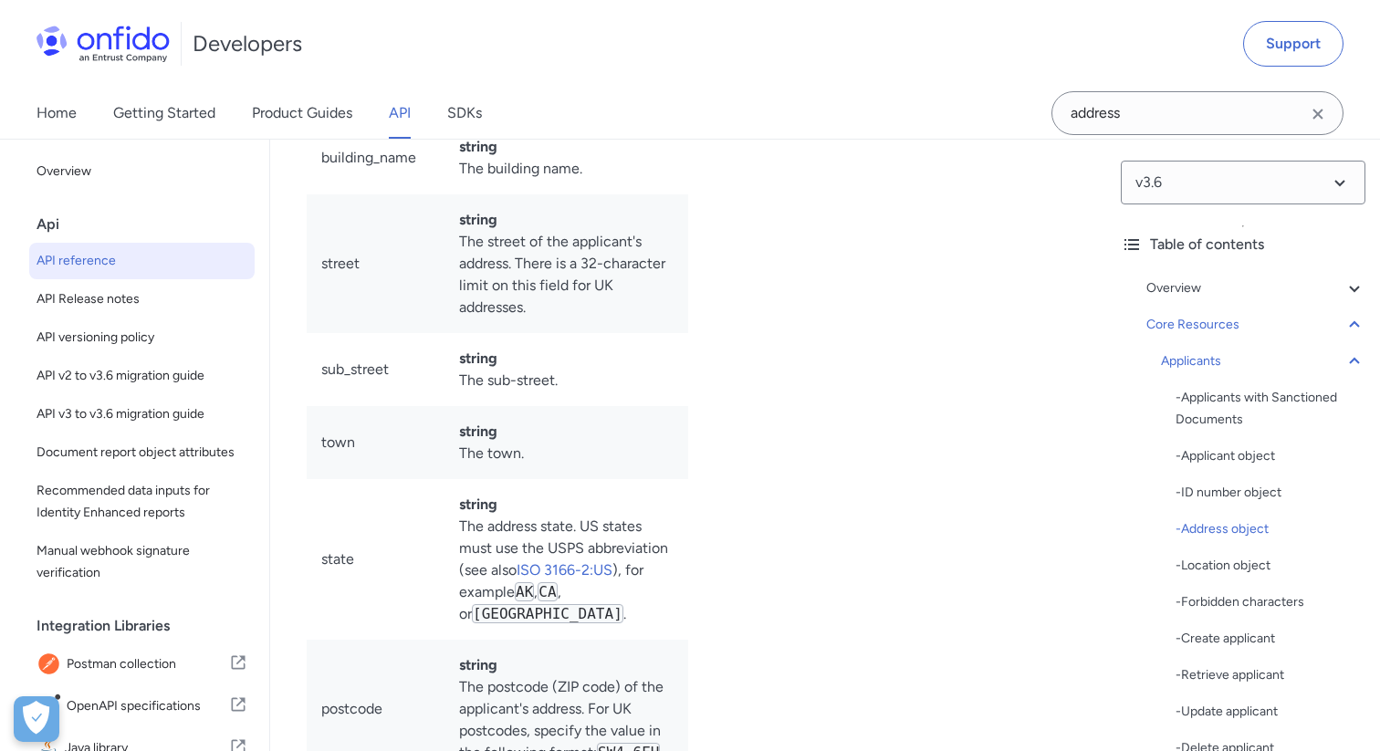
scroll to position [22799, 0]
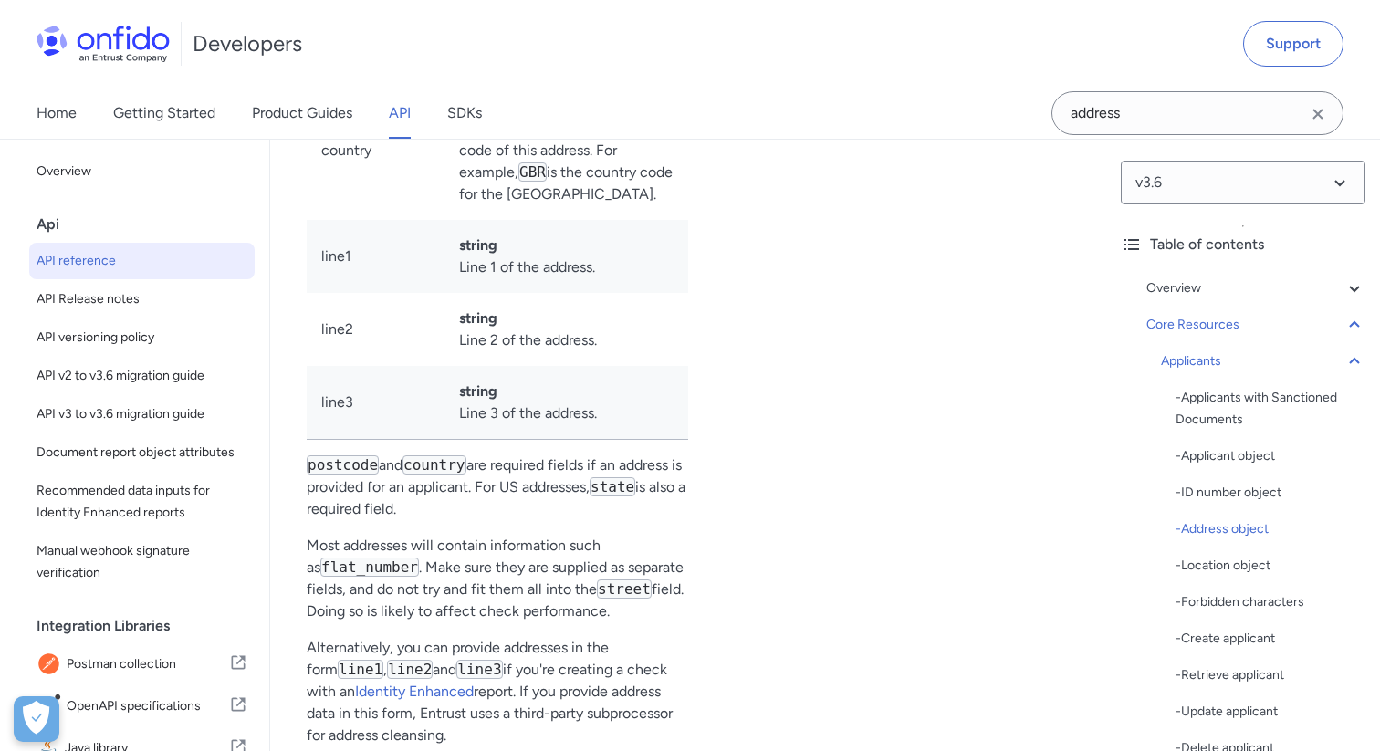
scroll to position [23487, 0]
